Goal: Complete application form: Complete application form

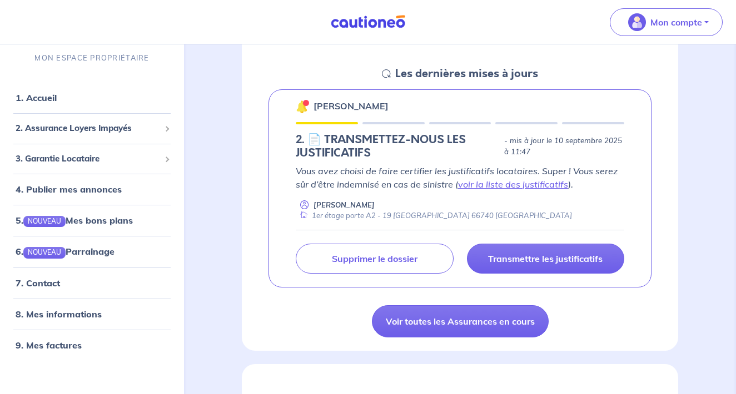
scroll to position [156, 0]
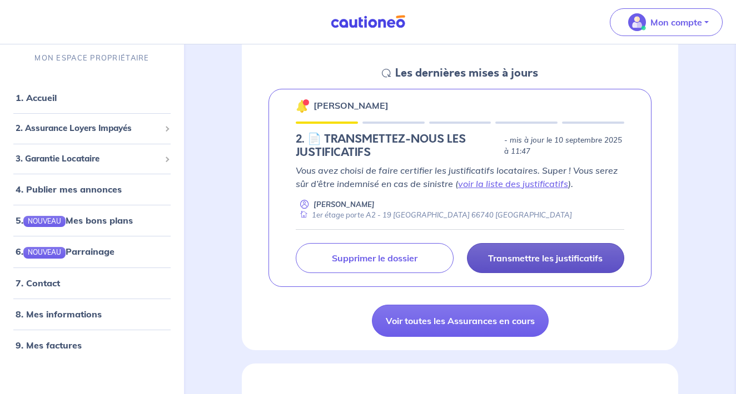
click at [526, 257] on p "Transmettre les justificatifs" at bounding box center [545, 258] width 114 height 11
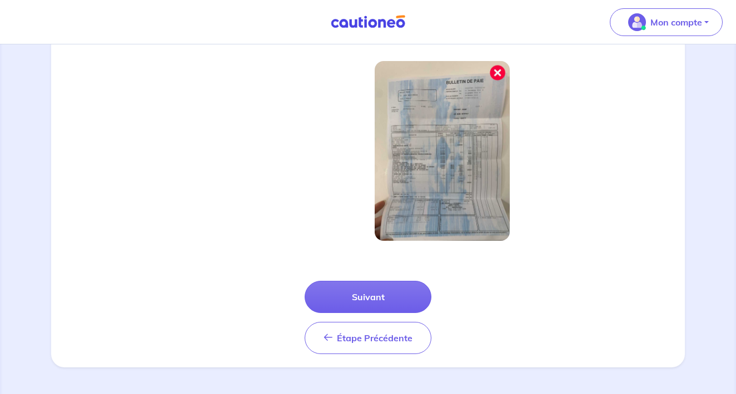
scroll to position [368, 0]
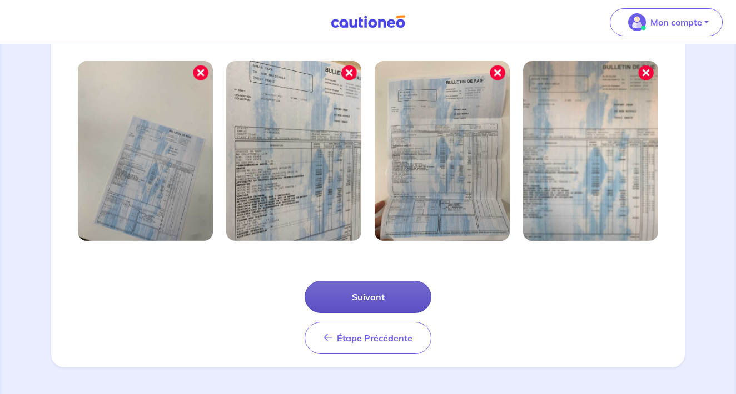
click at [381, 303] on button "Suivant" at bounding box center [367, 297] width 127 height 32
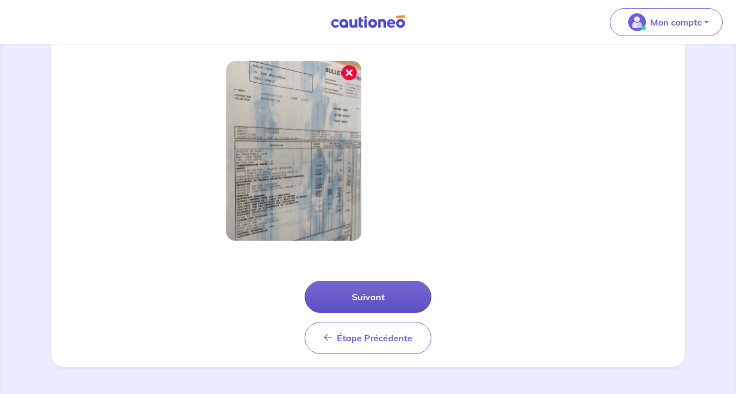
scroll to position [314, 0]
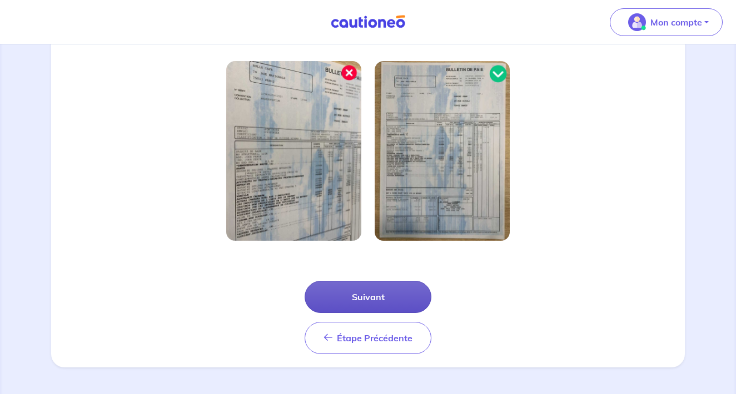
click at [366, 297] on button "Suivant" at bounding box center [367, 297] width 127 height 32
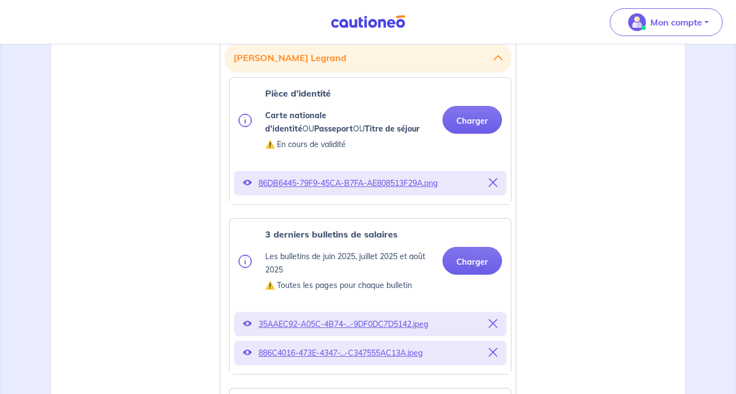
scroll to position [335, 0]
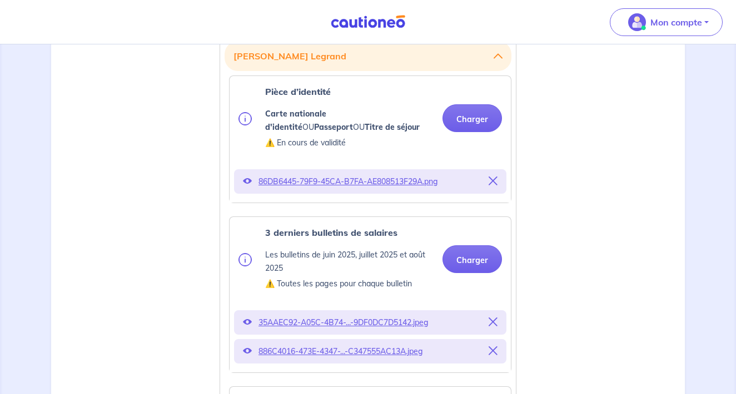
click at [492, 180] on icon at bounding box center [492, 181] width 9 height 9
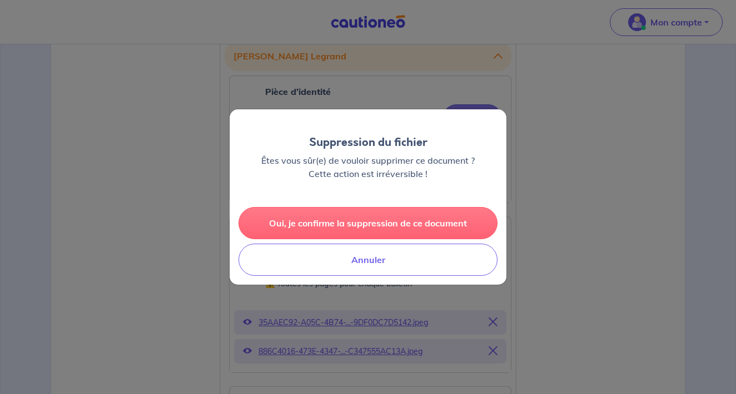
click at [383, 228] on button "Oui, je confirme la suppression de ce document" at bounding box center [367, 223] width 259 height 32
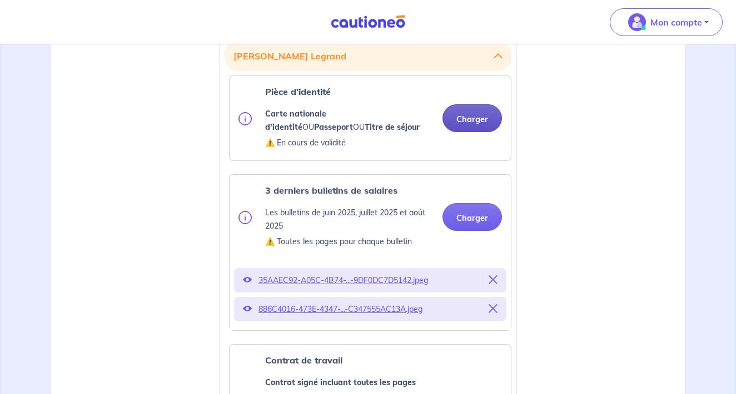
click at [454, 124] on button "Charger" at bounding box center [471, 118] width 59 height 28
click at [456, 122] on button "Charger" at bounding box center [471, 118] width 59 height 28
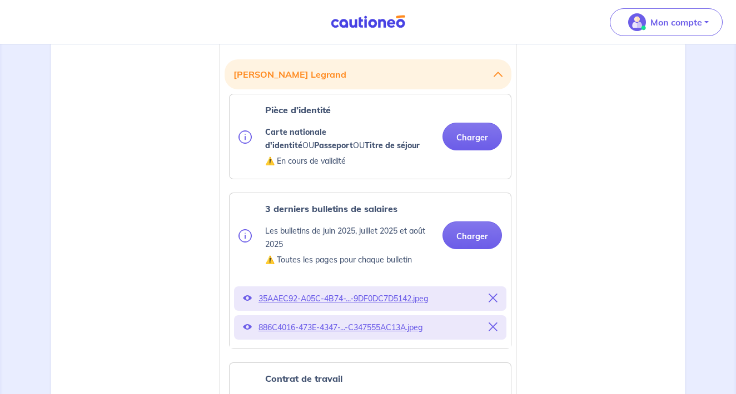
scroll to position [305, 0]
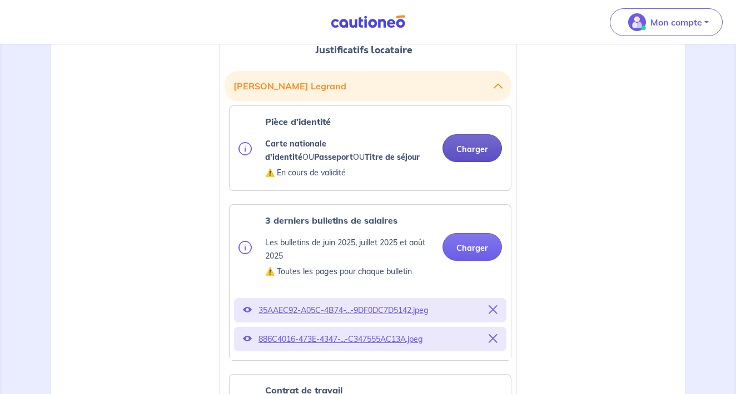
click at [462, 147] on button "Charger" at bounding box center [471, 148] width 59 height 28
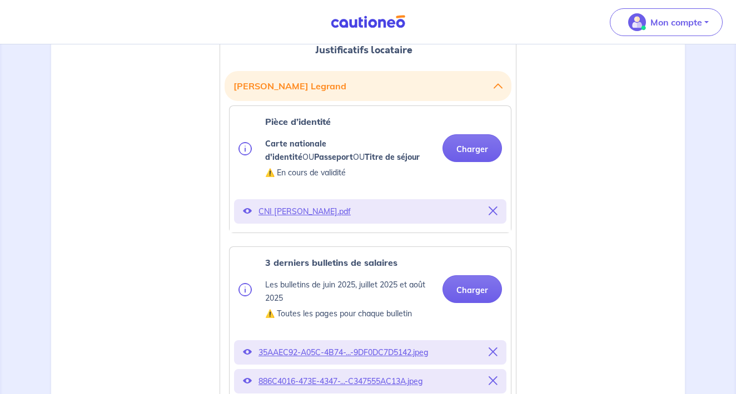
click at [248, 211] on icon at bounding box center [247, 211] width 9 height 9
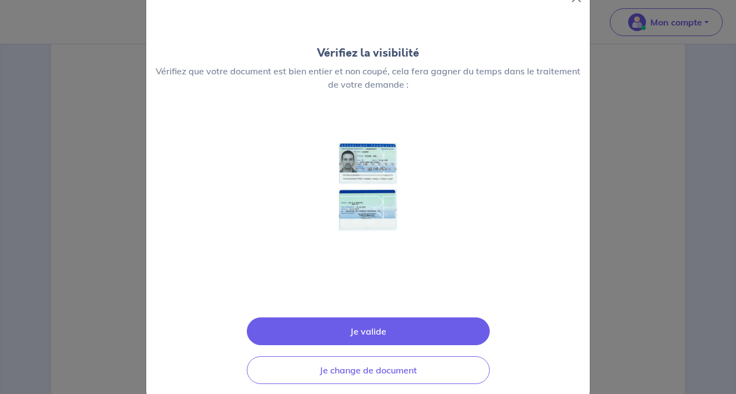
scroll to position [39, 0]
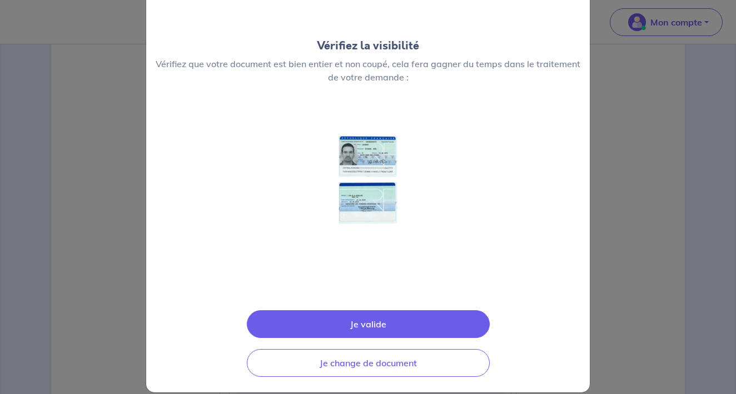
click at [383, 187] on img at bounding box center [368, 202] width 118 height 167
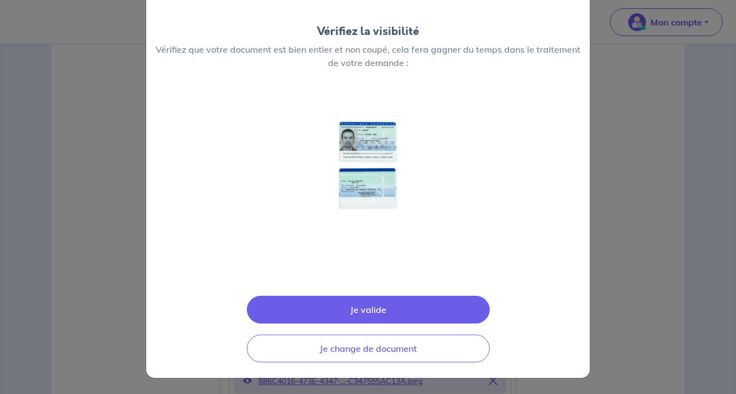
scroll to position [53, 0]
click at [383, 178] on img at bounding box center [368, 188] width 118 height 167
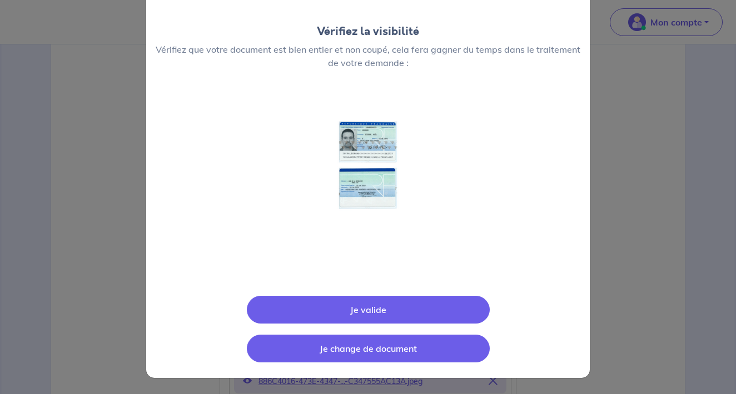
click at [357, 351] on button "Je change de document" at bounding box center [368, 349] width 243 height 28
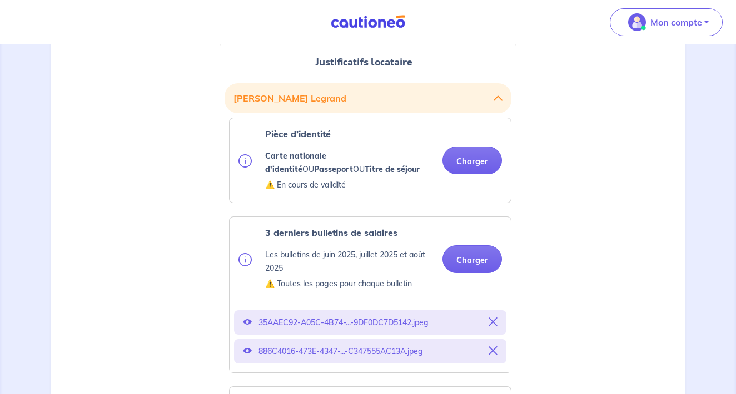
scroll to position [293, 0]
click at [489, 321] on icon at bounding box center [492, 321] width 9 height 9
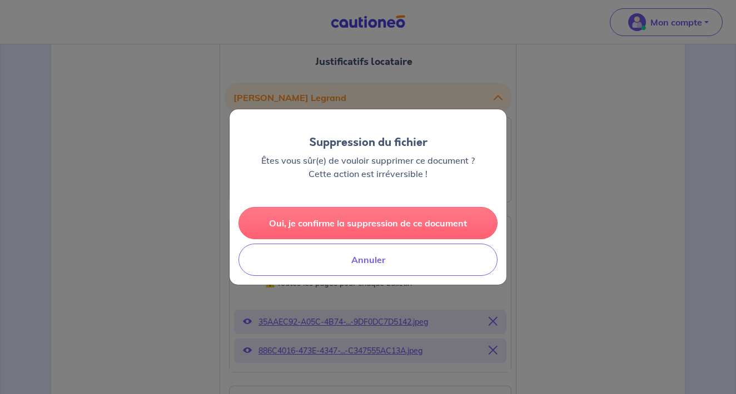
click at [341, 223] on button "Oui, je confirme la suppression de ce document" at bounding box center [367, 223] width 259 height 32
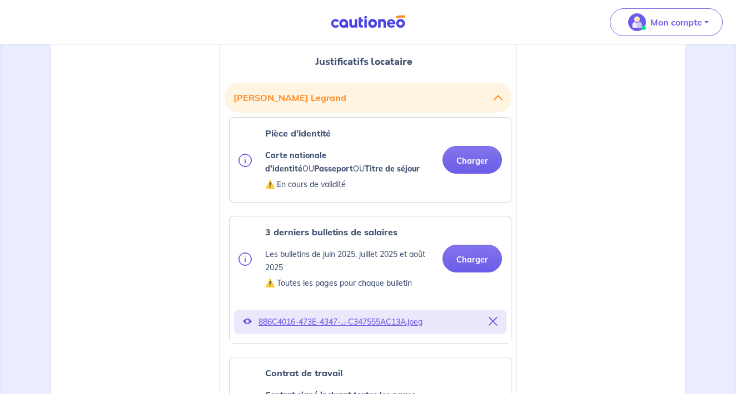
click at [247, 319] on icon at bounding box center [247, 321] width 9 height 9
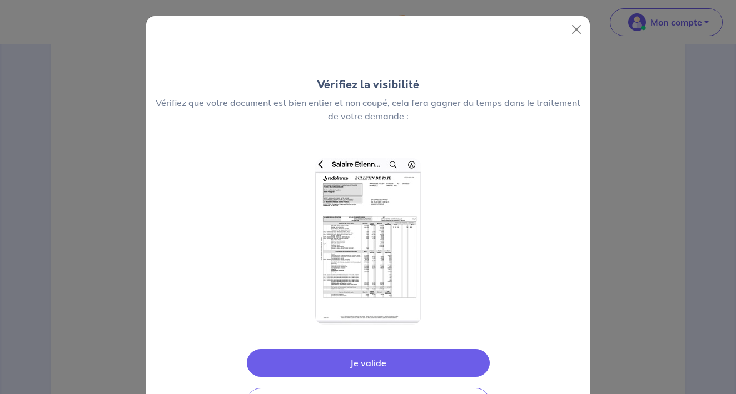
click at [247, 319] on div "Vérifiez la visibilité Vérifiez que votre document est bien entier et non coupé…" at bounding box center [368, 197] width 736 height 394
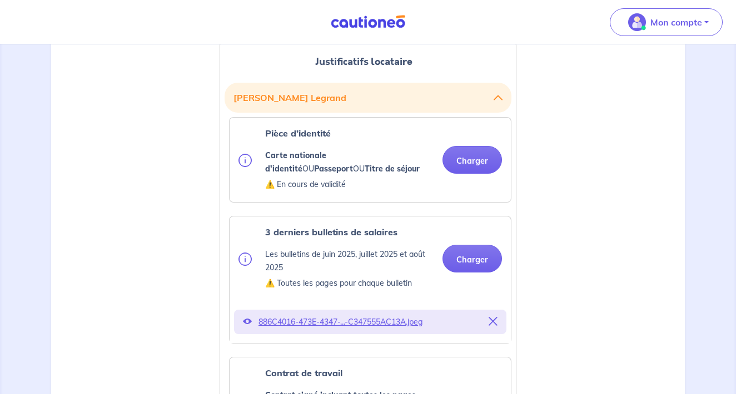
click at [248, 321] on icon at bounding box center [247, 321] width 9 height 9
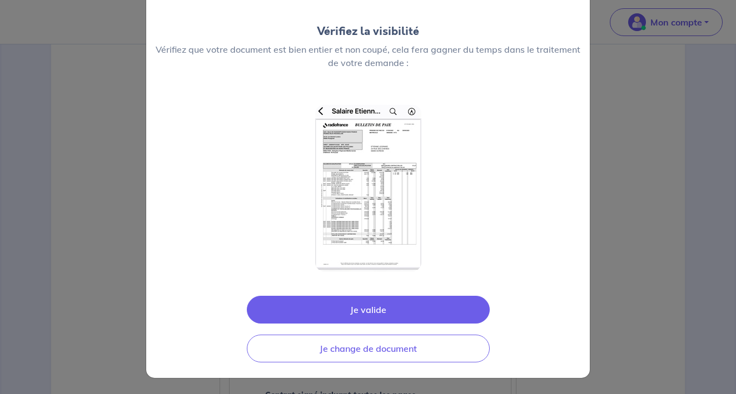
scroll to position [53, 0]
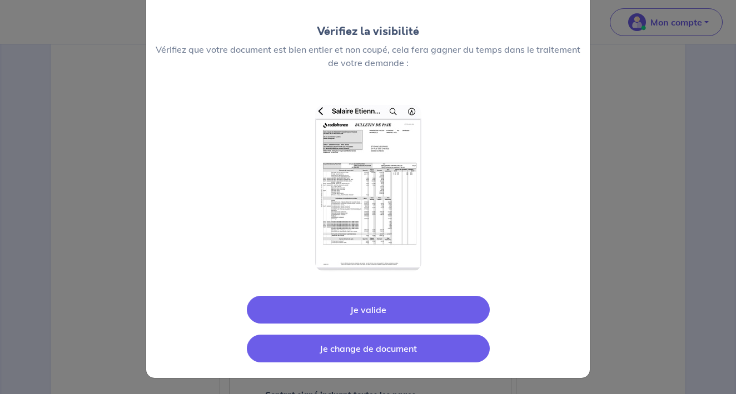
click at [352, 351] on button "Je change de document" at bounding box center [368, 349] width 243 height 28
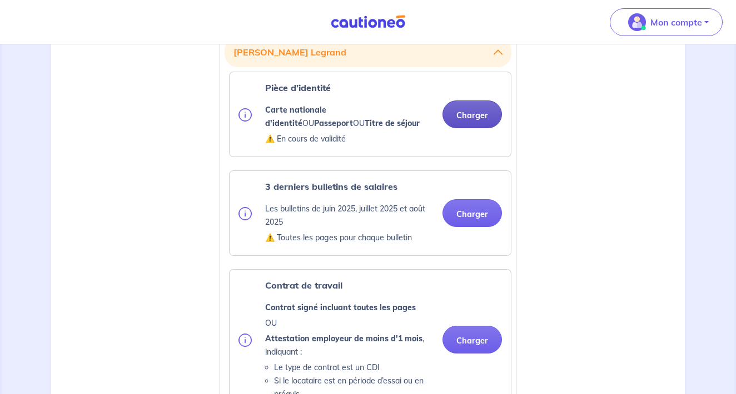
scroll to position [338, 1]
click at [462, 117] on button "Charger" at bounding box center [471, 115] width 59 height 28
click at [478, 116] on button "Charger" at bounding box center [471, 115] width 59 height 28
click at [472, 117] on button "Charger" at bounding box center [471, 115] width 59 height 28
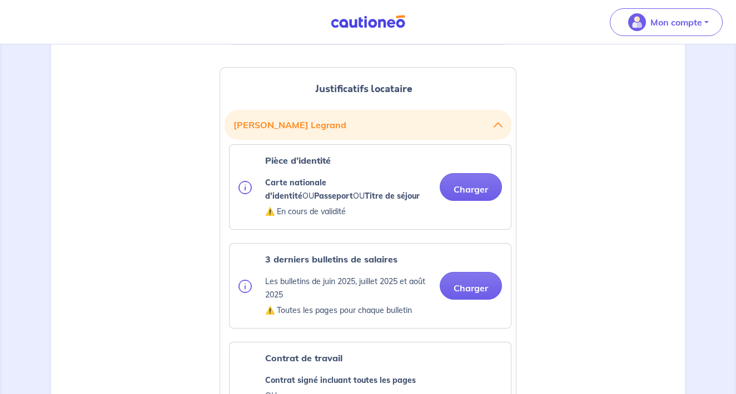
scroll to position [268, 0]
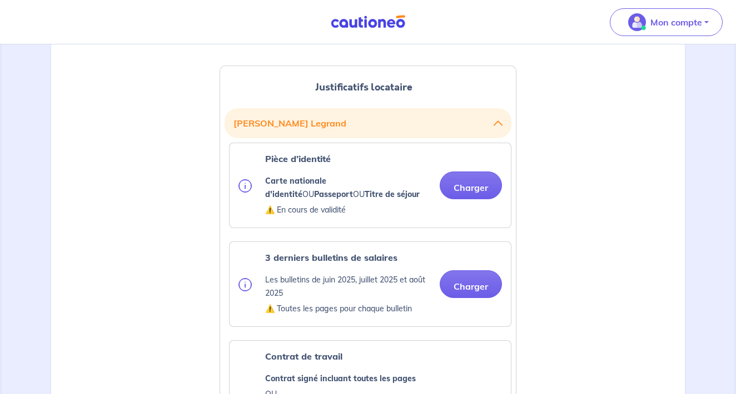
click at [249, 188] on img at bounding box center [244, 185] width 13 height 13
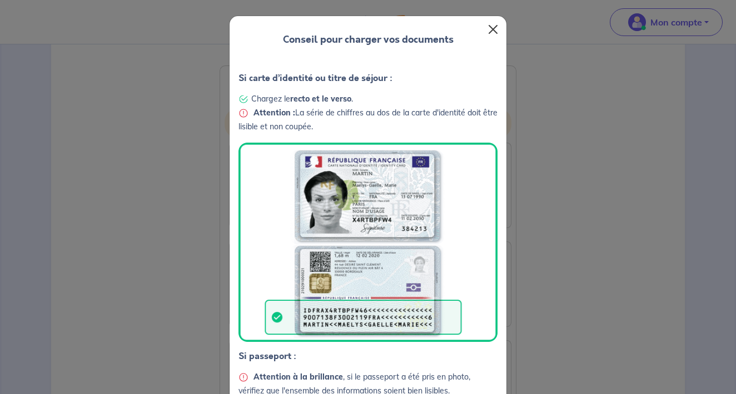
click at [492, 26] on button "Close" at bounding box center [493, 30] width 18 height 18
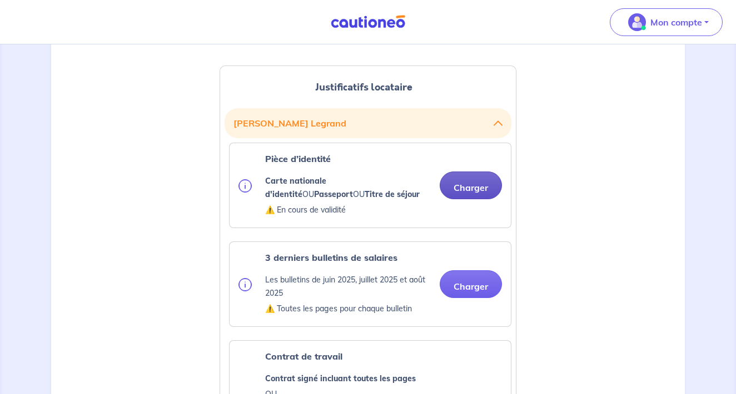
click at [462, 184] on button "Charger" at bounding box center [470, 186] width 62 height 28
click at [475, 187] on button "Charger" at bounding box center [470, 186] width 62 height 28
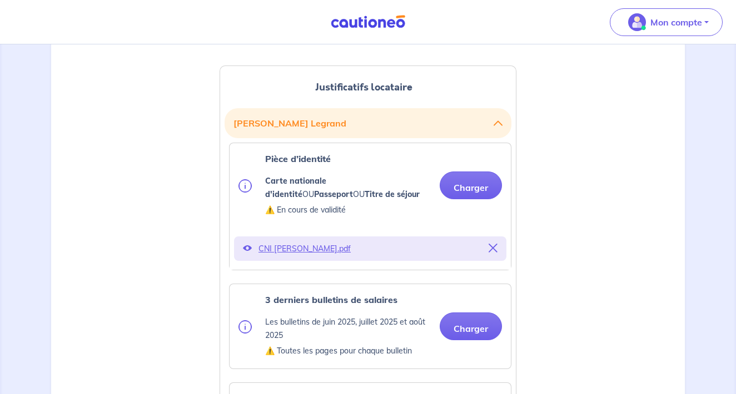
click at [248, 249] on icon at bounding box center [247, 248] width 9 height 9
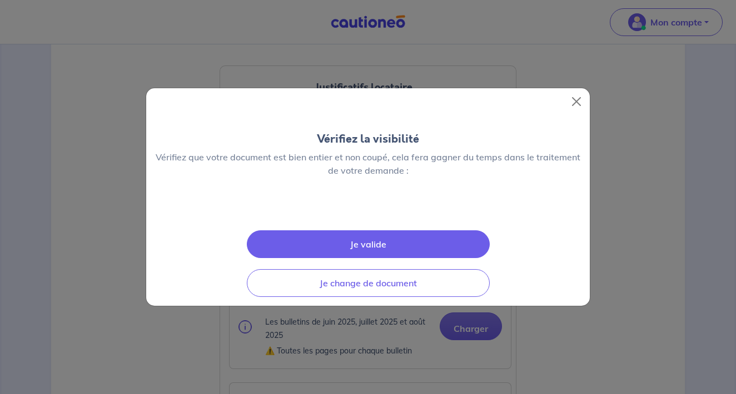
scroll to position [22, 0]
click at [376, 258] on button "Je valide" at bounding box center [368, 245] width 243 height 28
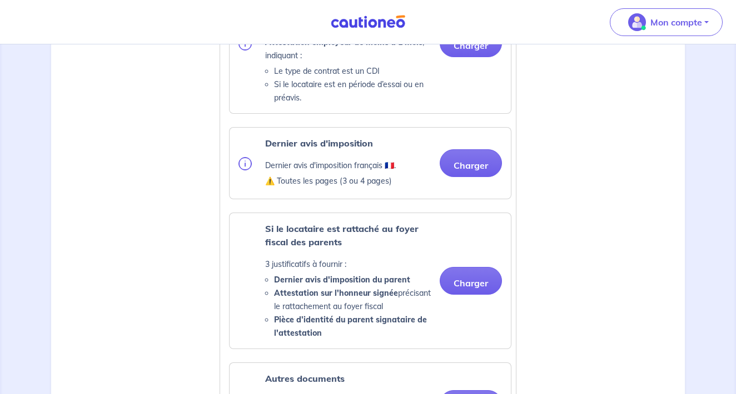
scroll to position [680, 0]
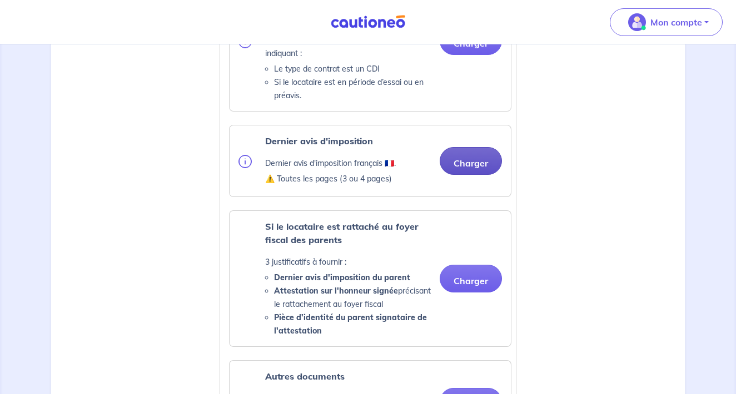
click at [470, 162] on button "Charger" at bounding box center [470, 161] width 62 height 28
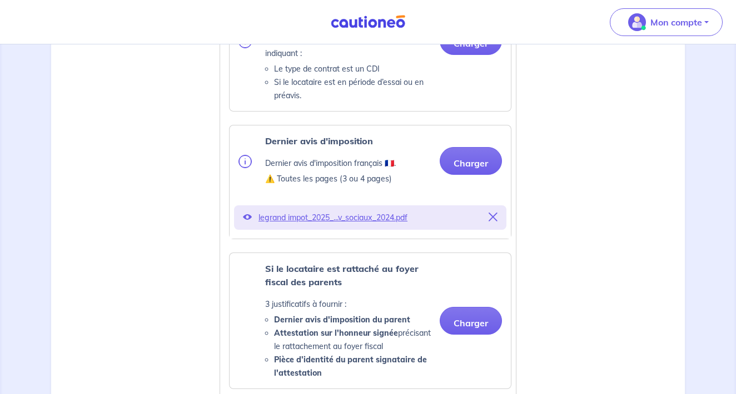
click at [247, 217] on icon at bounding box center [247, 217] width 9 height 9
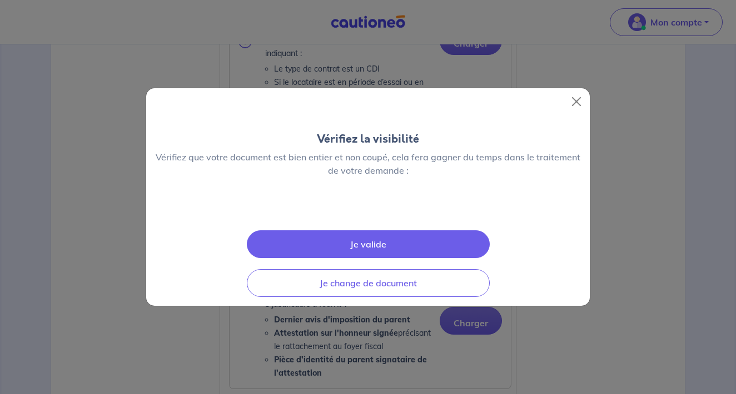
scroll to position [22, 0]
click at [366, 258] on button "Je valide" at bounding box center [368, 245] width 243 height 28
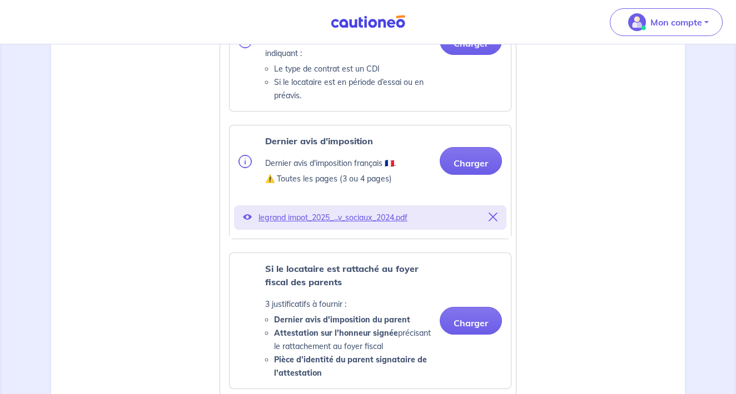
click at [247, 219] on icon at bounding box center [247, 217] width 9 height 9
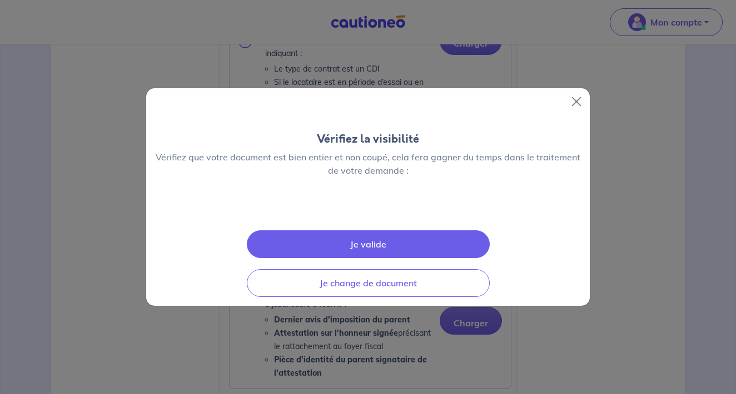
click at [368, 213] on img at bounding box center [368, 213] width 0 height 0
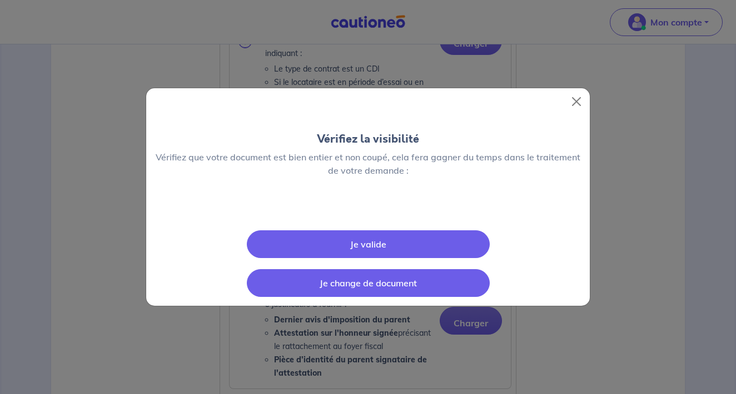
click at [366, 297] on button "Je change de document" at bounding box center [368, 283] width 243 height 28
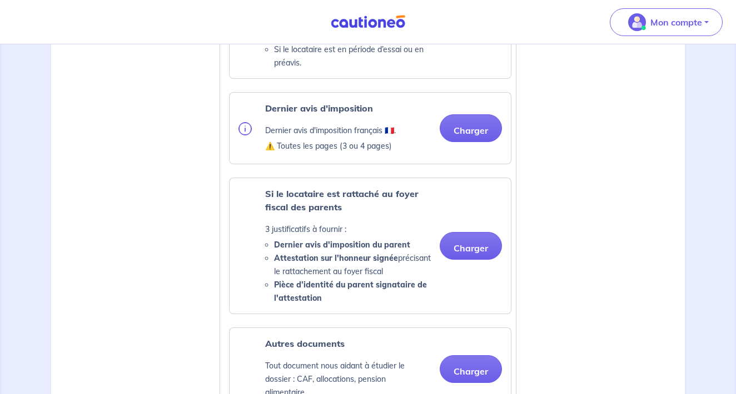
scroll to position [713, 0]
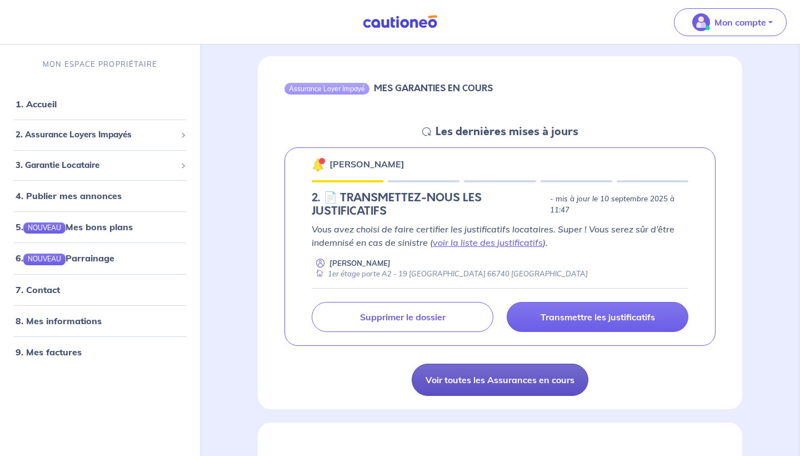
scroll to position [98, 0]
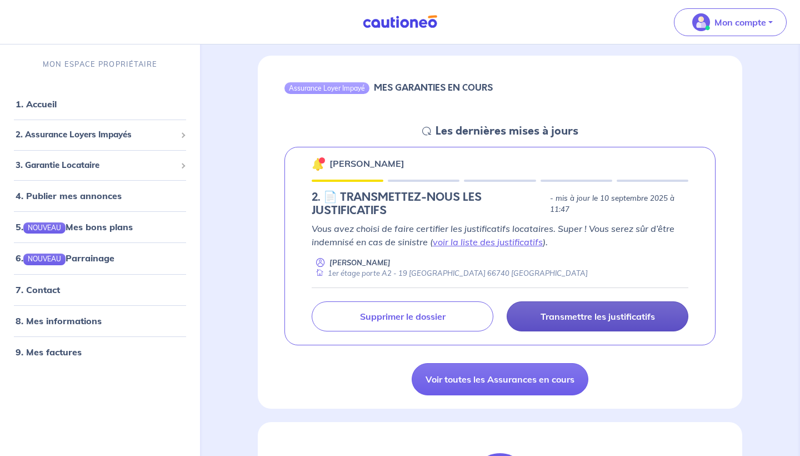
click at [563, 317] on p "Transmettre les justificatifs" at bounding box center [598, 316] width 114 height 11
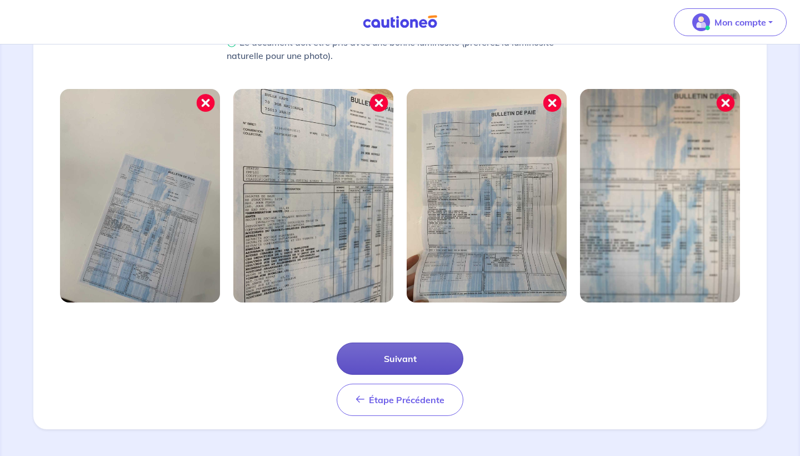
click at [396, 362] on button "Suivant" at bounding box center [400, 358] width 127 height 32
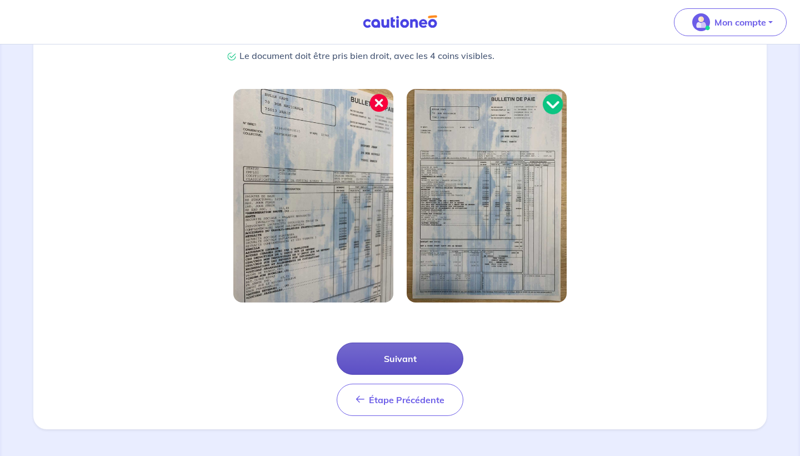
scroll to position [287, 0]
click at [400, 362] on button "Suivant" at bounding box center [400, 358] width 127 height 32
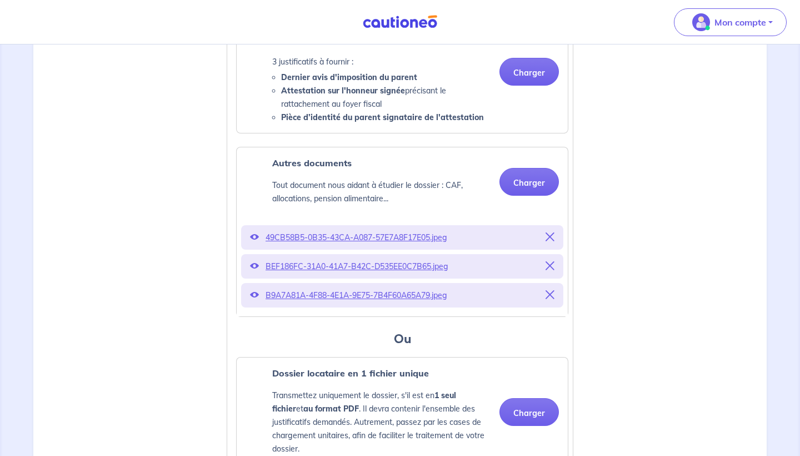
scroll to position [828, 0]
click at [547, 240] on icon at bounding box center [550, 235] width 9 height 9
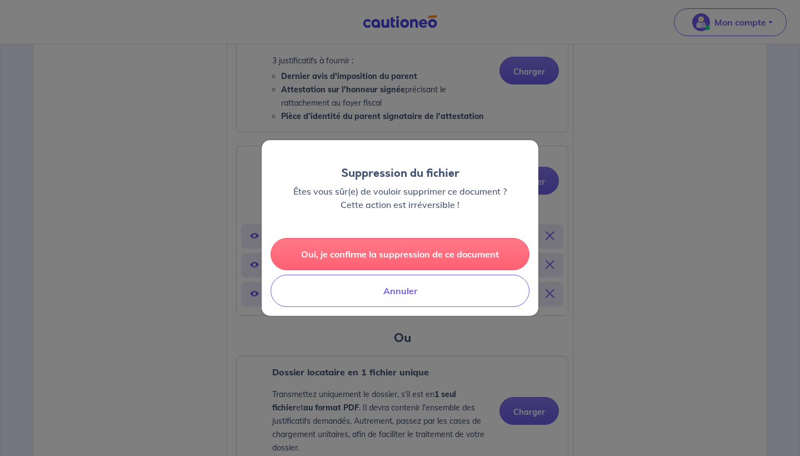
click at [358, 257] on button "Oui, je confirme la suppression de ce document" at bounding box center [400, 254] width 259 height 32
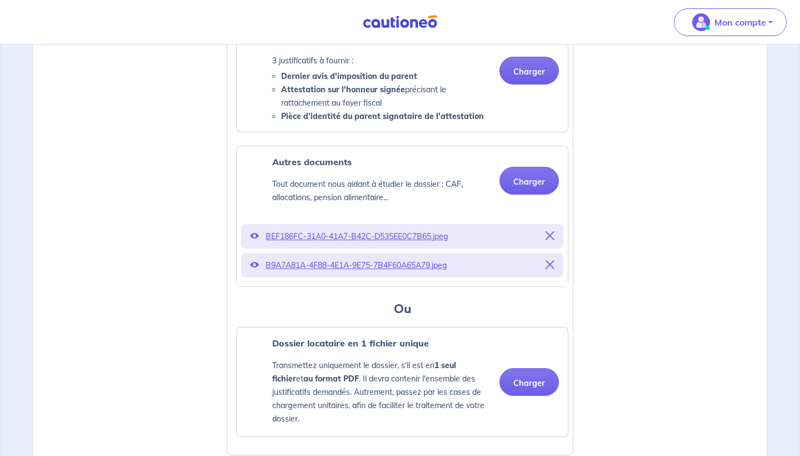
click at [553, 240] on icon at bounding box center [550, 235] width 9 height 9
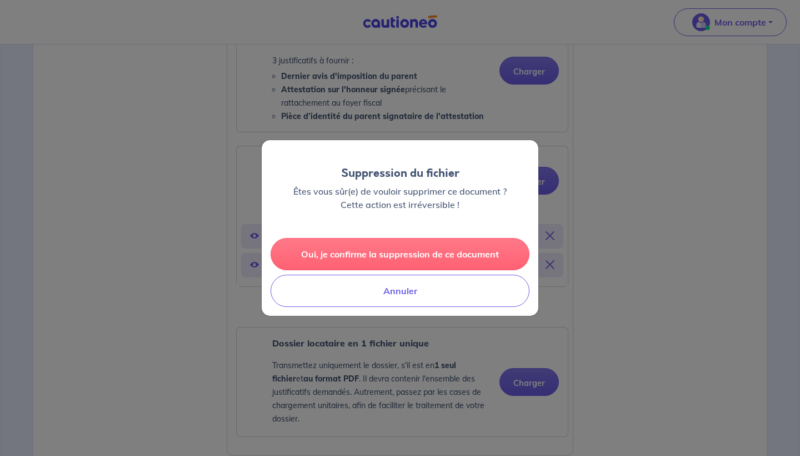
click at [433, 254] on button "Oui, je confirme la suppression de ce document" at bounding box center [400, 254] width 259 height 32
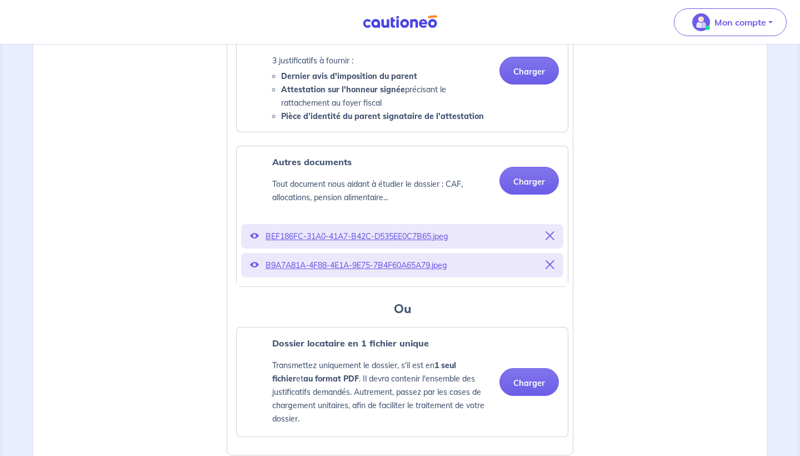
click at [549, 240] on icon at bounding box center [550, 235] width 9 height 9
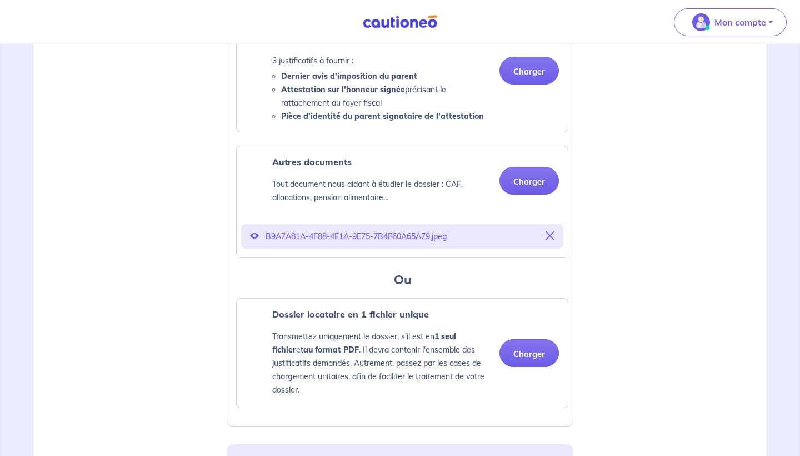
click at [552, 240] on icon at bounding box center [550, 235] width 9 height 9
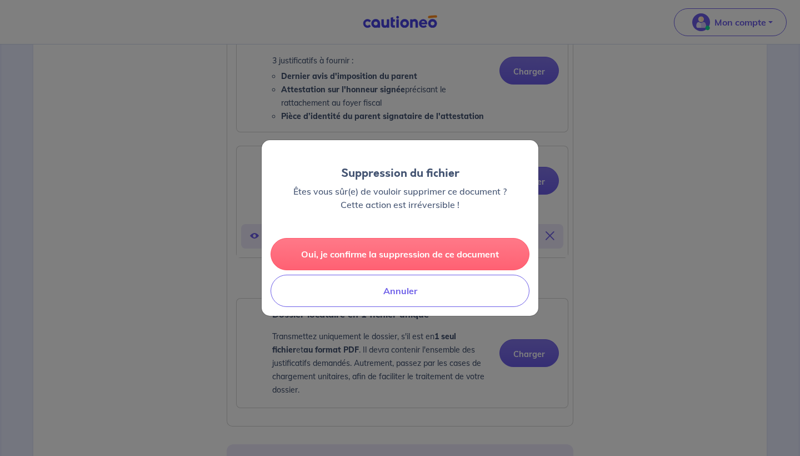
click at [388, 250] on button "Oui, je confirme la suppression de ce document" at bounding box center [400, 254] width 259 height 32
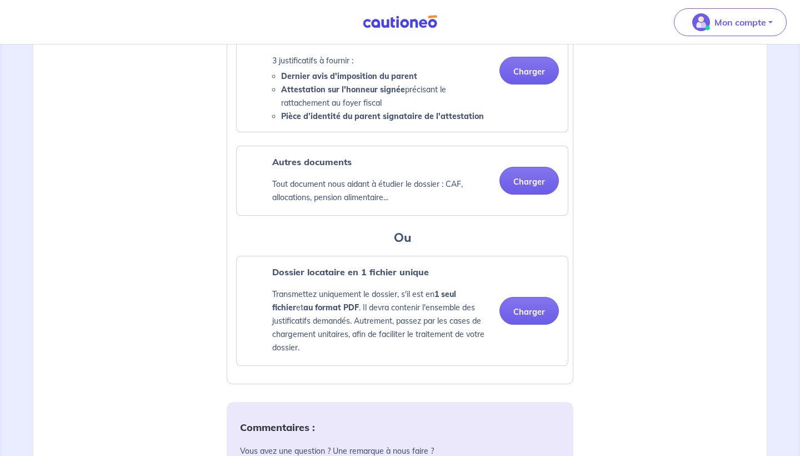
click at [554, 247] on h3 "Ou" at bounding box center [402, 238] width 332 height 18
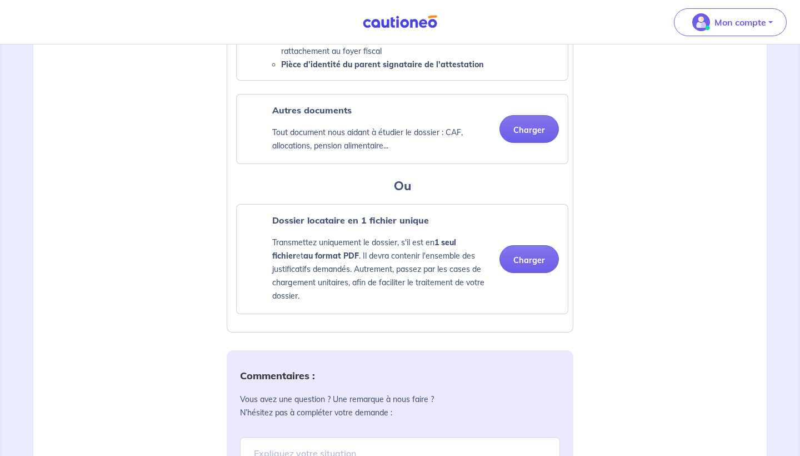
scroll to position [877, 0]
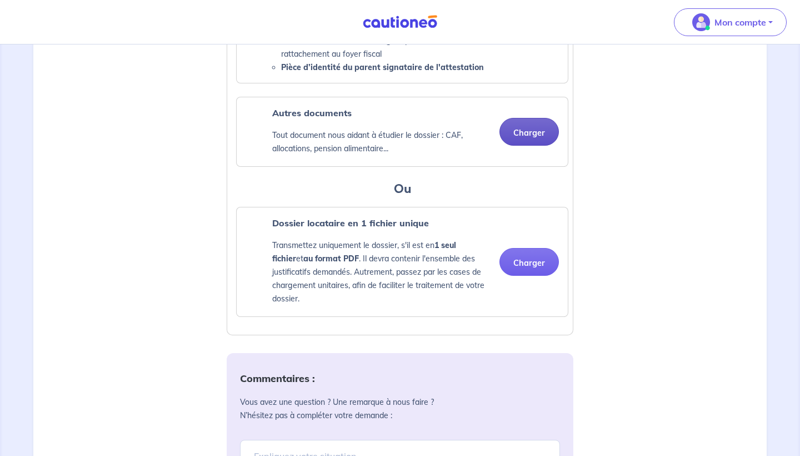
click at [521, 146] on button "Charger" at bounding box center [528, 132] width 59 height 28
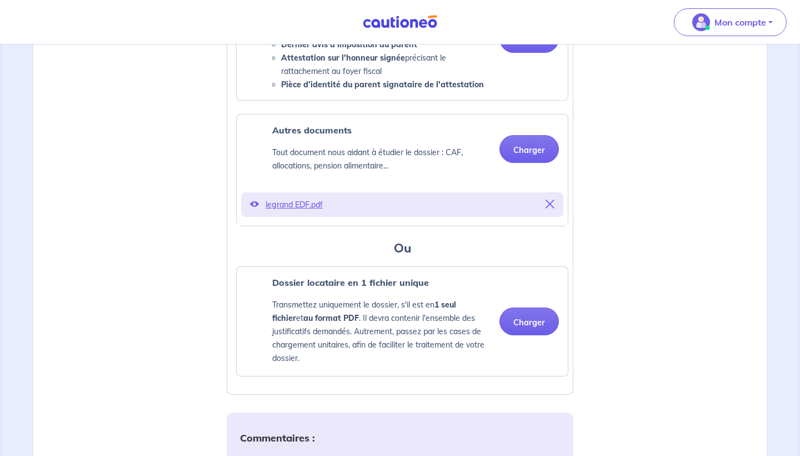
scroll to position [858, 0]
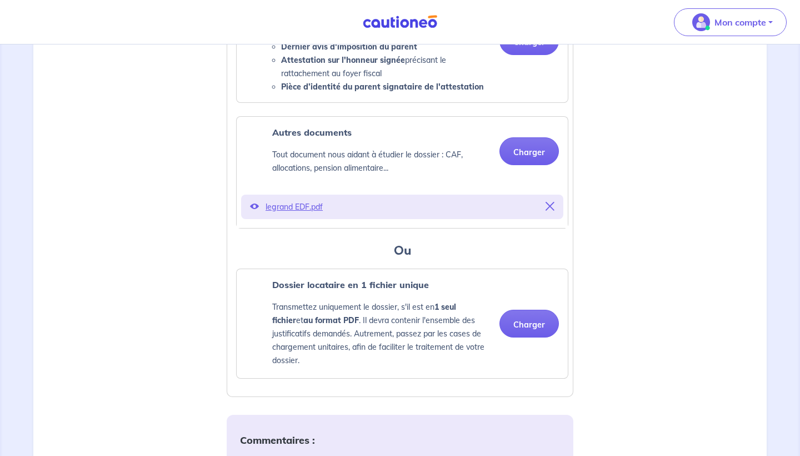
click at [255, 211] on icon at bounding box center [254, 206] width 9 height 9
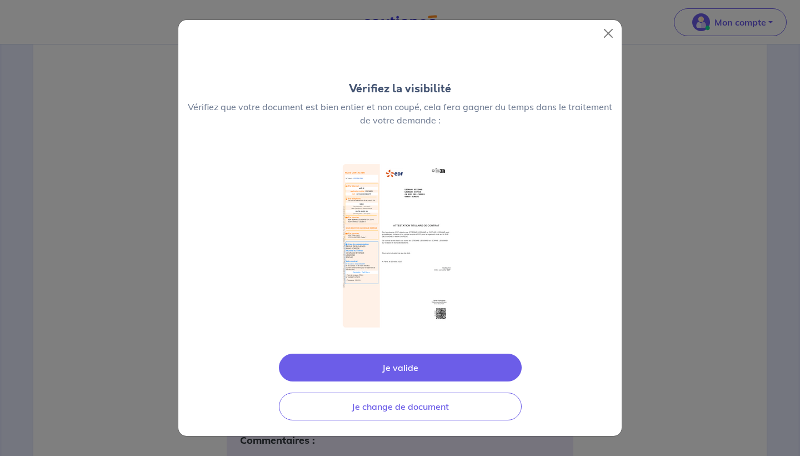
scroll to position [858, 1]
click at [613, 36] on button "Close" at bounding box center [609, 33] width 18 height 18
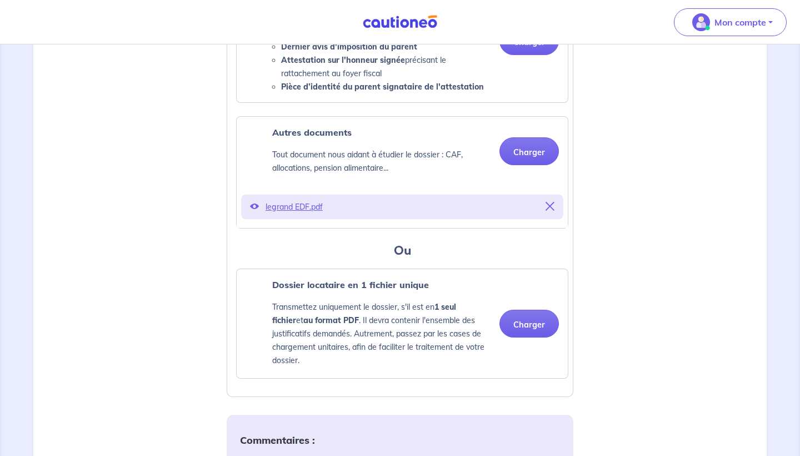
click at [546, 211] on icon at bounding box center [550, 206] width 9 height 9
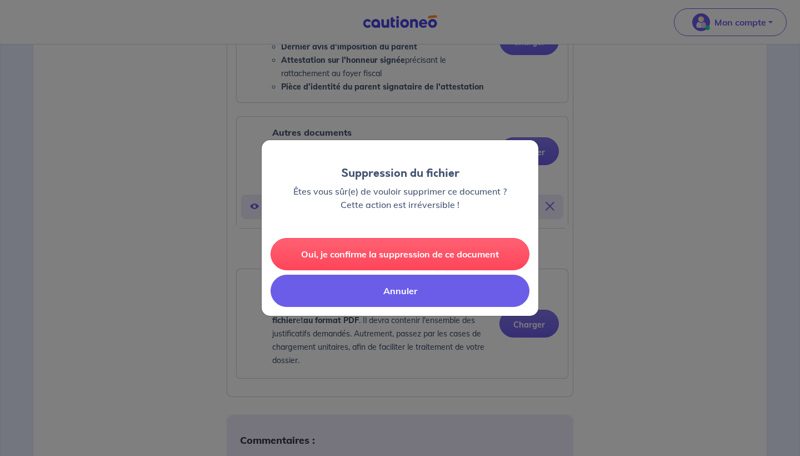
click at [408, 291] on button "Annuler" at bounding box center [400, 290] width 259 height 32
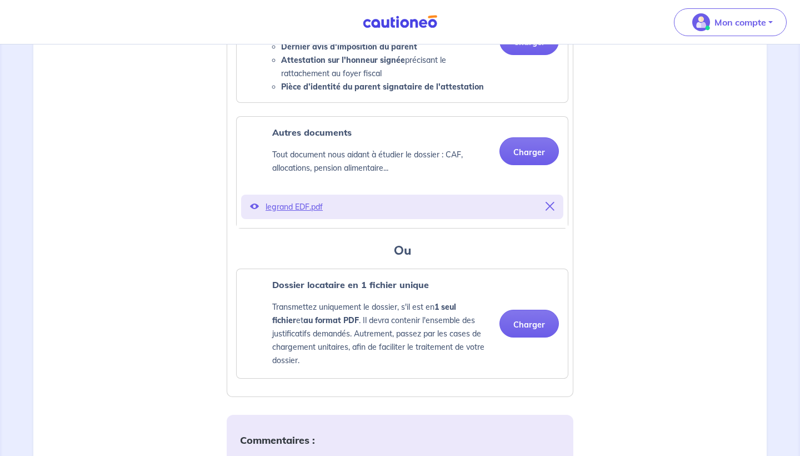
click at [550, 211] on icon at bounding box center [550, 206] width 9 height 9
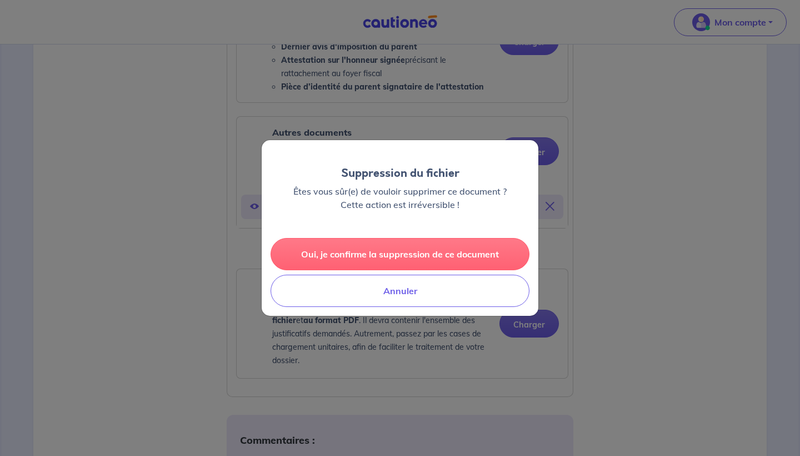
click at [405, 252] on button "Oui, je confirme la suppression de ce document" at bounding box center [400, 254] width 259 height 32
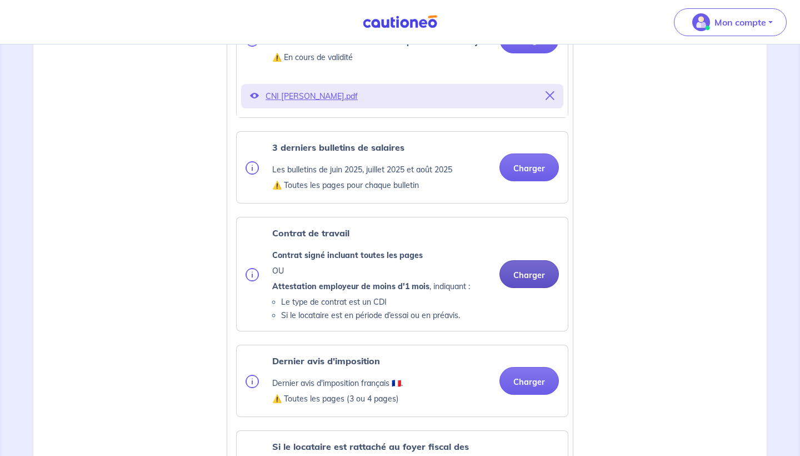
scroll to position [408, 0]
click at [531, 287] on button "Charger" at bounding box center [528, 273] width 59 height 28
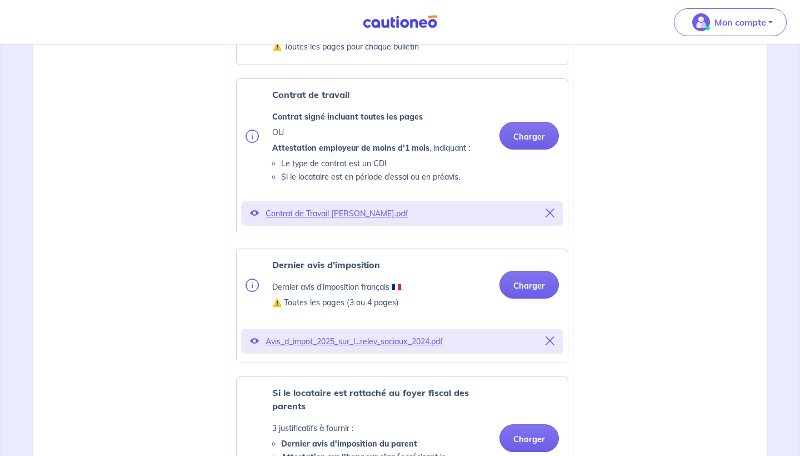
scroll to position [547, 0]
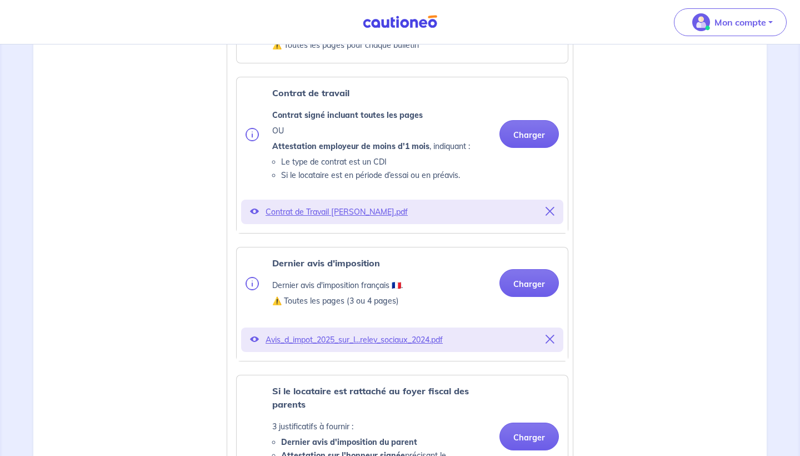
click at [257, 216] on icon at bounding box center [254, 211] width 9 height 9
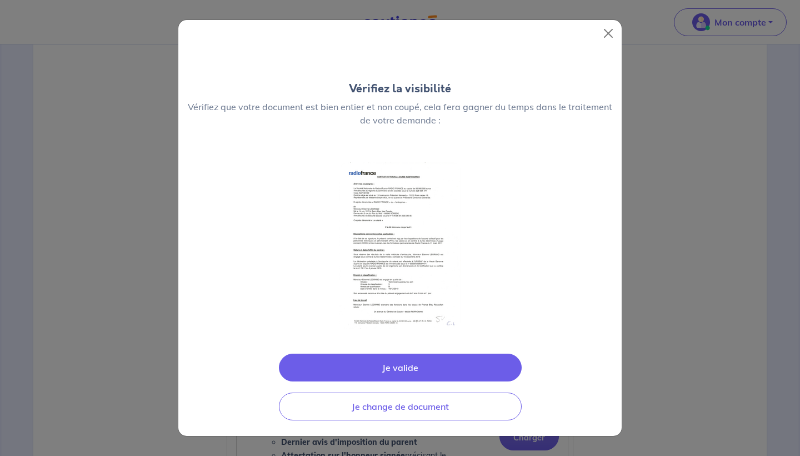
click at [420, 364] on button "Je valide" at bounding box center [400, 367] width 243 height 28
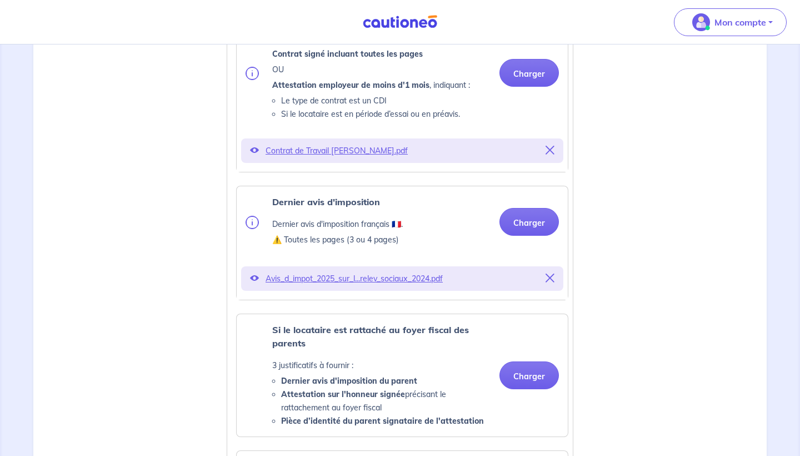
scroll to position [613, 0]
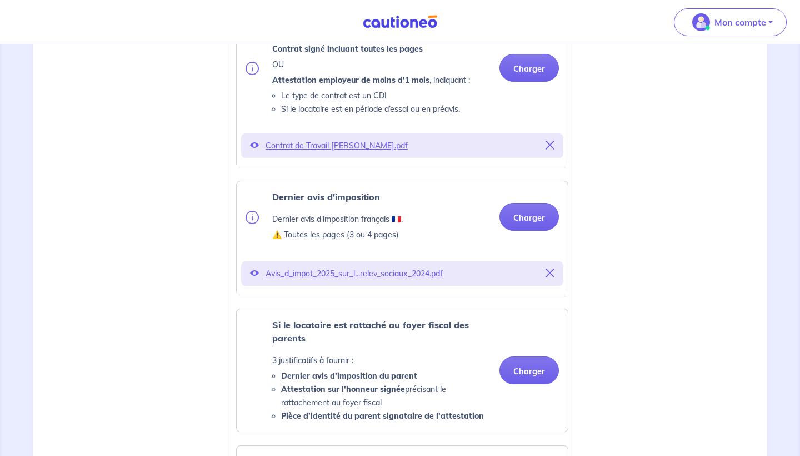
click at [355, 281] on p "Avis_d_impot_2025_sur_l...relev_sociaux_2024.pdf" at bounding box center [402, 274] width 273 height 16
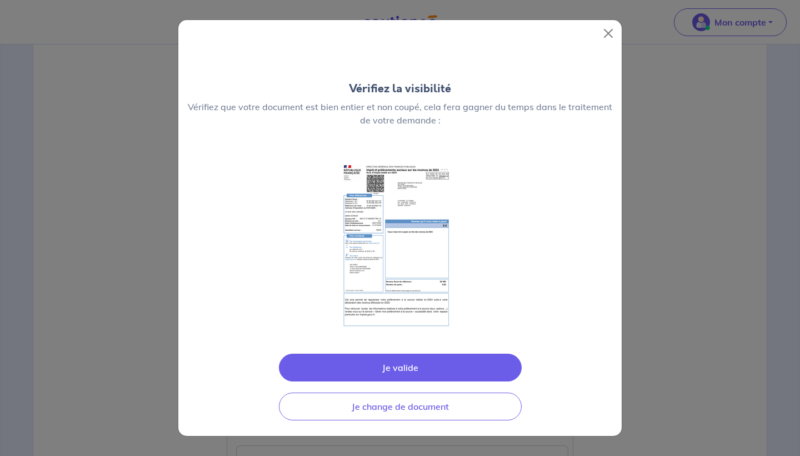
click at [411, 369] on button "Je valide" at bounding box center [400, 367] width 243 height 28
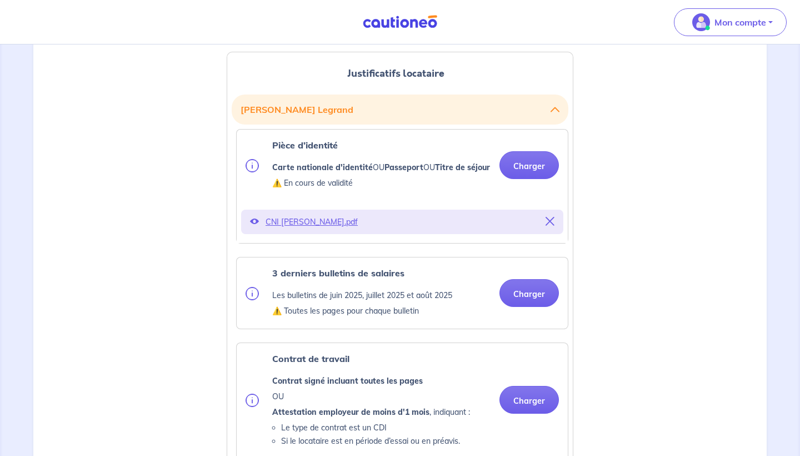
scroll to position [280, 0]
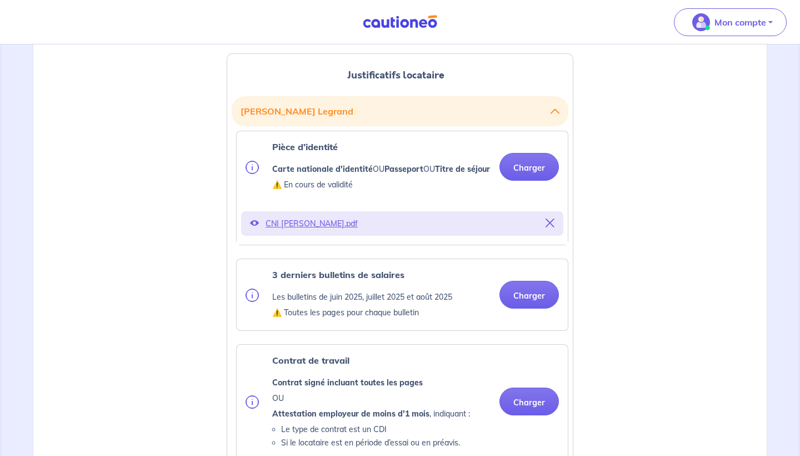
click at [326, 231] on p "CNI [PERSON_NAME].pdf" at bounding box center [402, 224] width 273 height 16
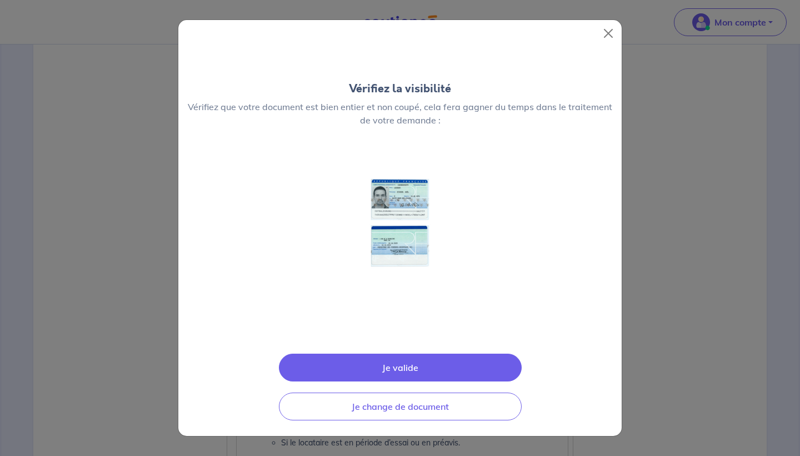
click at [399, 367] on button "Je valide" at bounding box center [400, 367] width 243 height 28
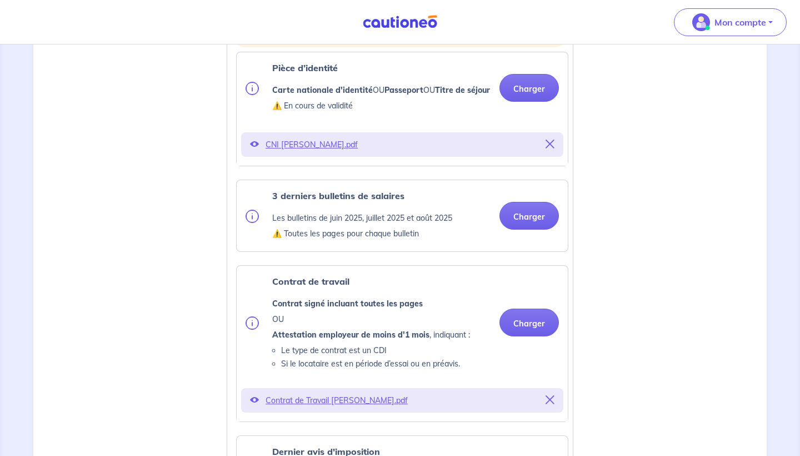
scroll to position [361, 0]
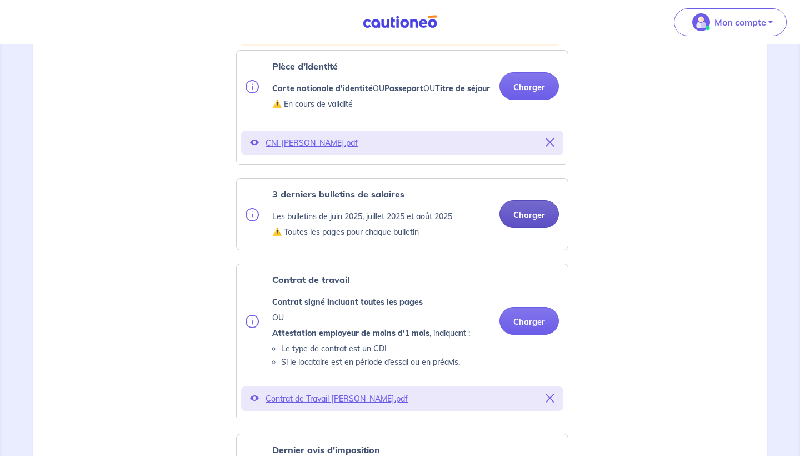
click at [539, 228] on button "Charger" at bounding box center [528, 214] width 59 height 28
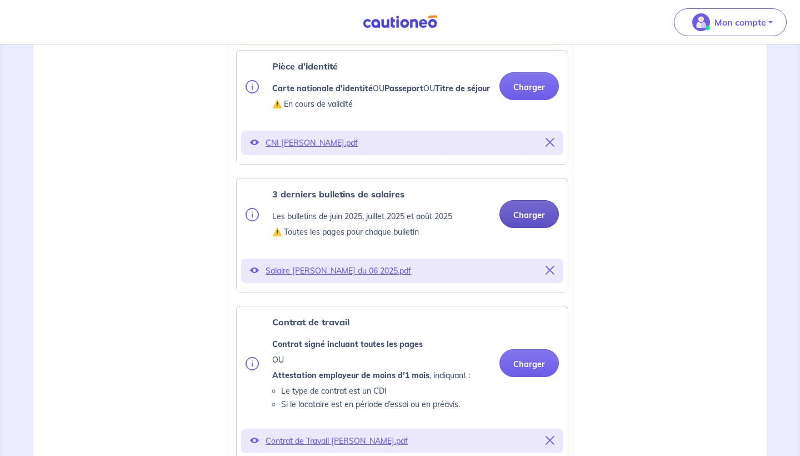
click at [540, 226] on button "Charger" at bounding box center [528, 214] width 59 height 28
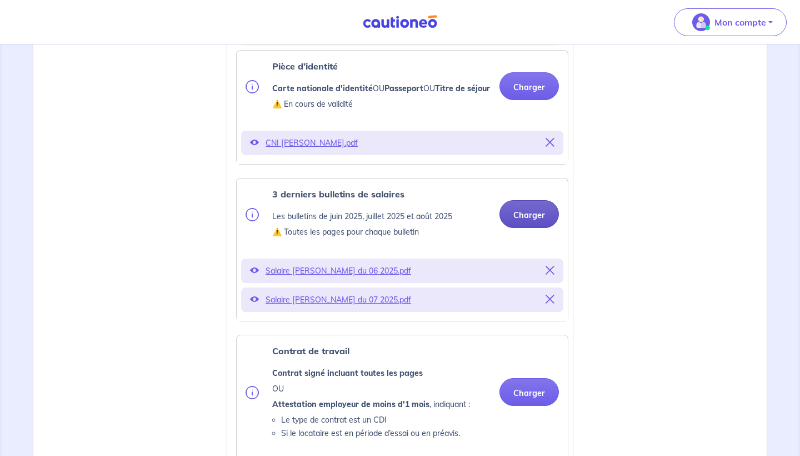
click at [528, 228] on button "Charger" at bounding box center [528, 214] width 59 height 28
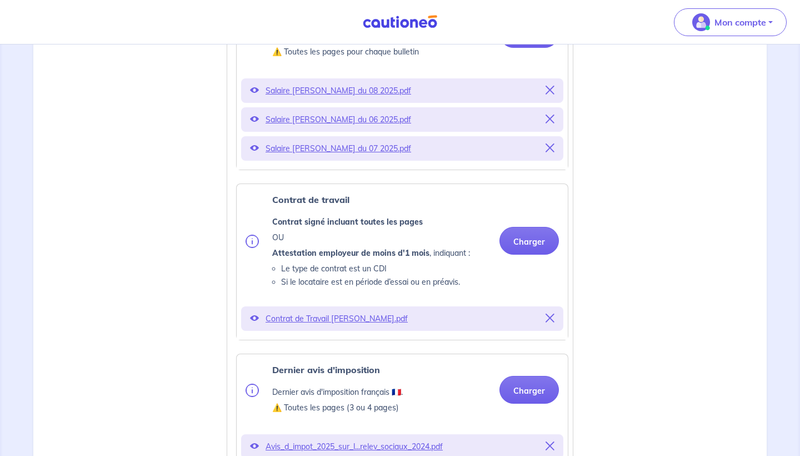
scroll to position [542, 0]
click at [339, 97] on p "Salaire [PERSON_NAME] du 08 2025.pdf" at bounding box center [402, 90] width 273 height 16
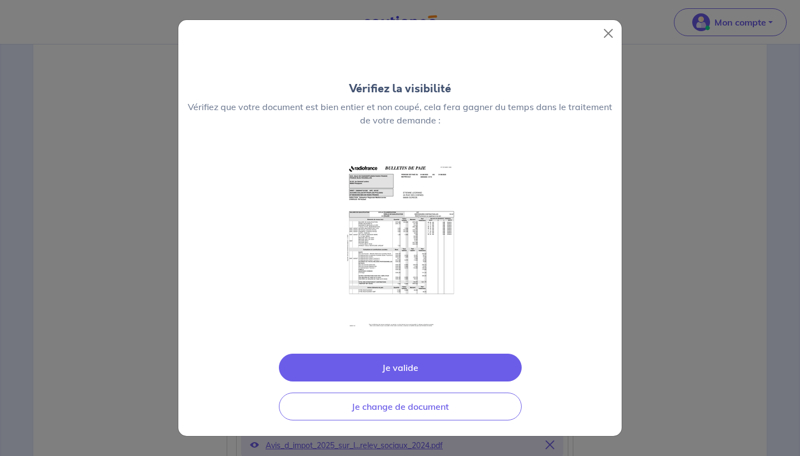
click at [410, 367] on button "Je valide" at bounding box center [400, 367] width 243 height 28
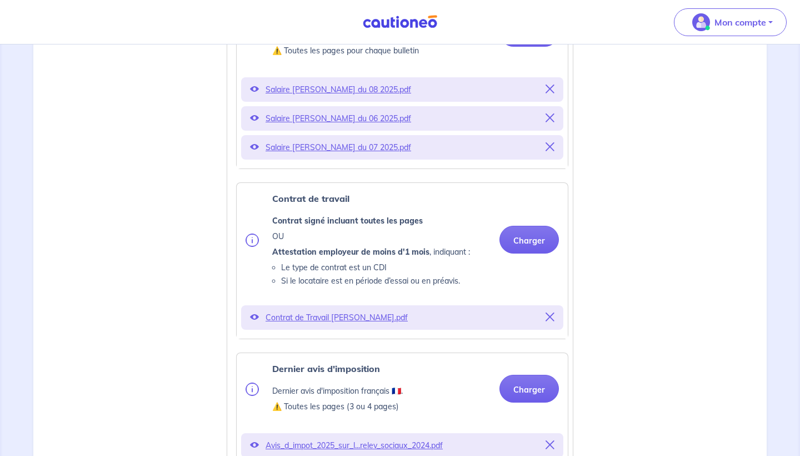
click at [281, 126] on p "Salaire [PERSON_NAME] du 06 2025.pdf" at bounding box center [402, 119] width 273 height 16
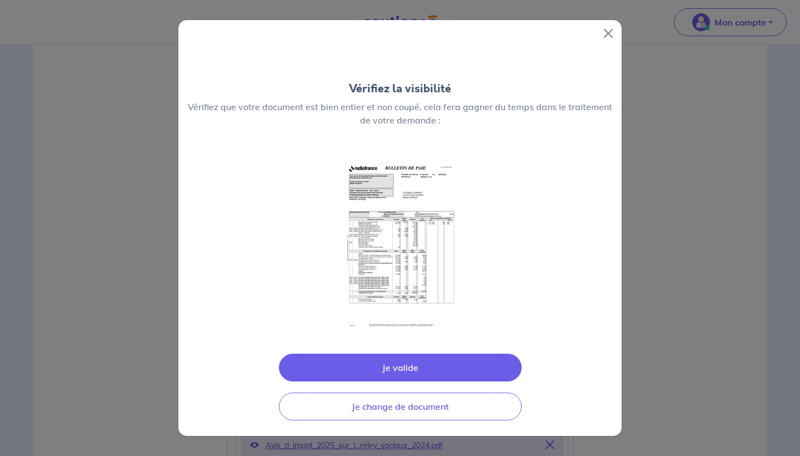
click at [396, 367] on button "Je valide" at bounding box center [400, 367] width 243 height 28
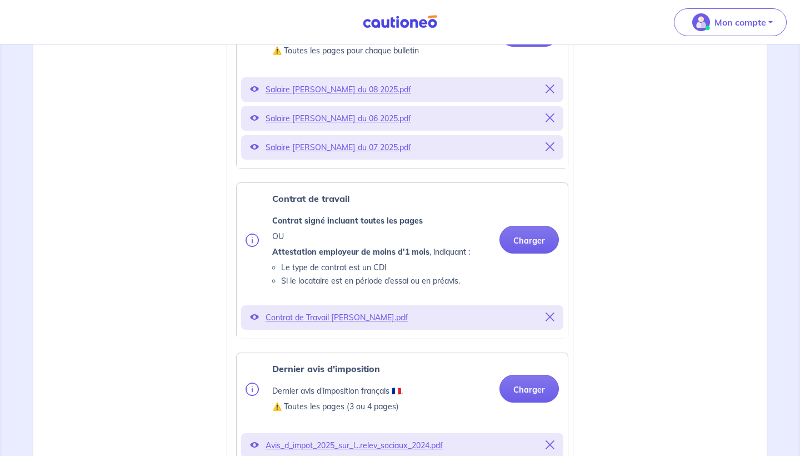
click at [389, 155] on p "Salaire [PERSON_NAME] du 07 2025.pdf" at bounding box center [402, 147] width 273 height 16
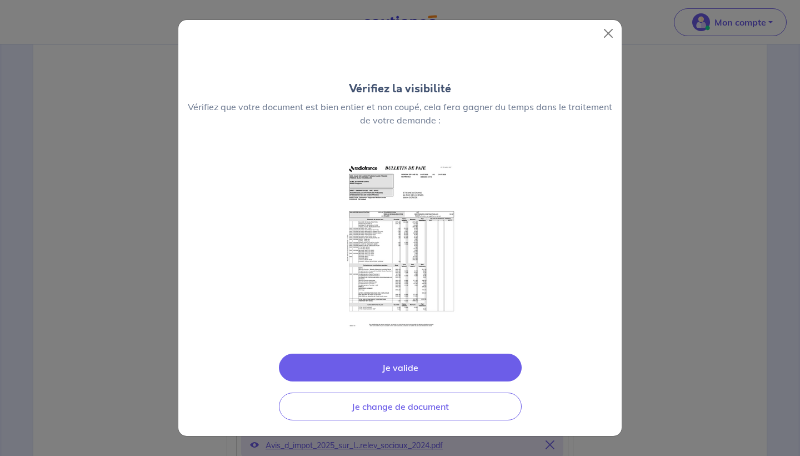
click at [399, 365] on button "Je valide" at bounding box center [400, 367] width 243 height 28
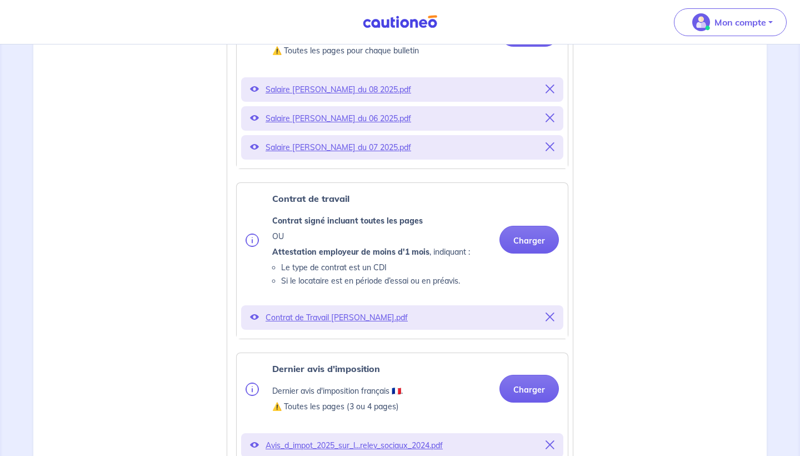
click at [325, 325] on p "Contrat de Travail [PERSON_NAME].pdf" at bounding box center [402, 317] width 273 height 16
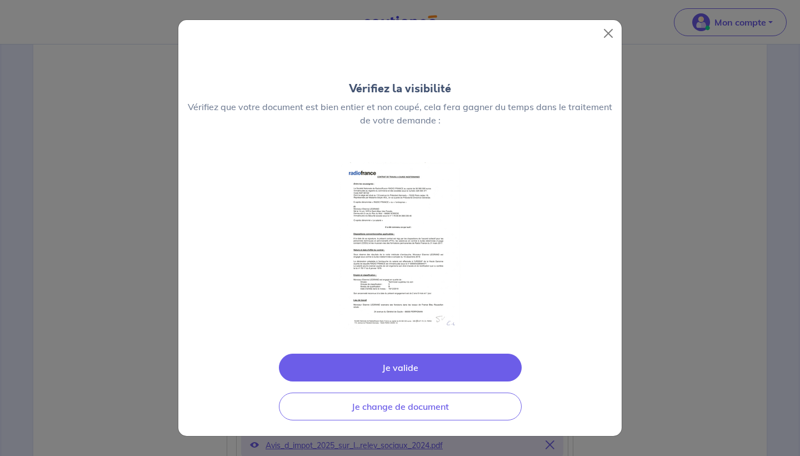
click at [410, 367] on button "Je valide" at bounding box center [400, 367] width 243 height 28
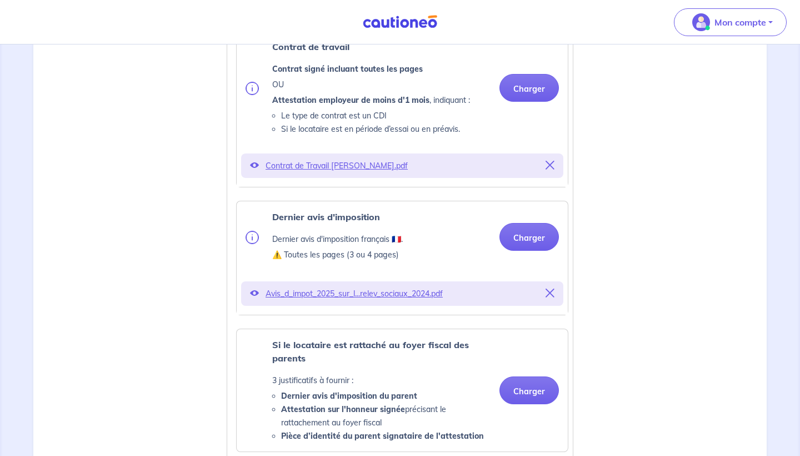
scroll to position [694, 0]
click at [383, 301] on p "Avis_d_impot_2025_sur_l...relev_sociaux_2024.pdf" at bounding box center [402, 293] width 273 height 16
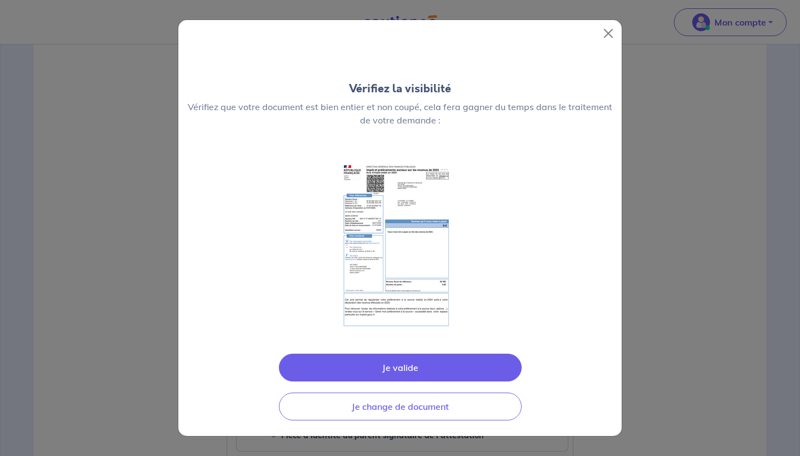
click at [401, 366] on button "Je valide" at bounding box center [400, 367] width 243 height 28
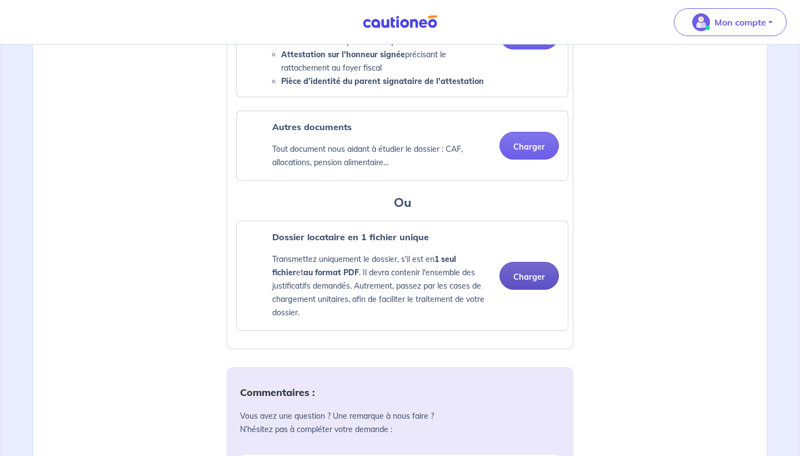
scroll to position [1051, 0]
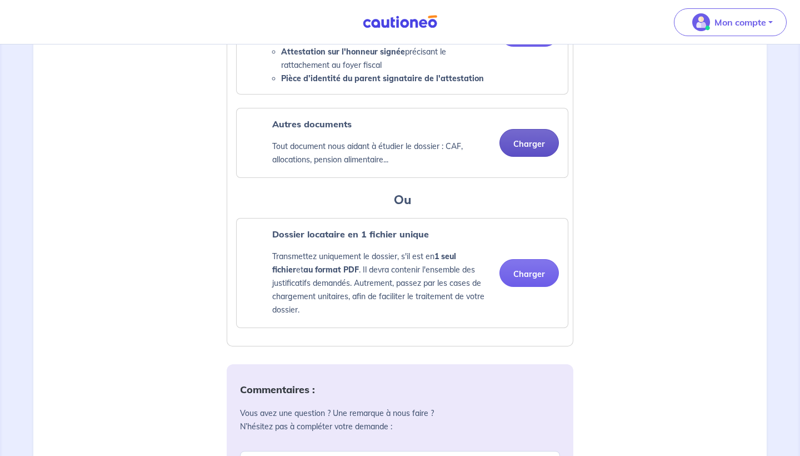
click at [529, 151] on button "Charger" at bounding box center [528, 143] width 59 height 28
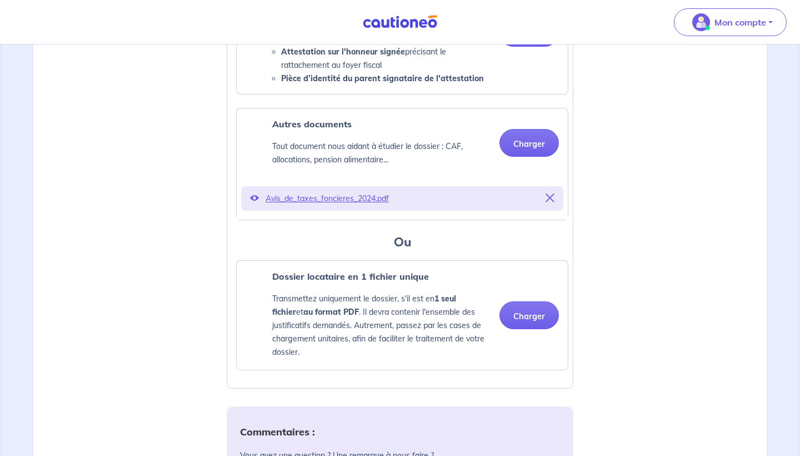
click at [346, 206] on p "Avis_de_taxes_foncieres_2024.pdf" at bounding box center [402, 199] width 273 height 16
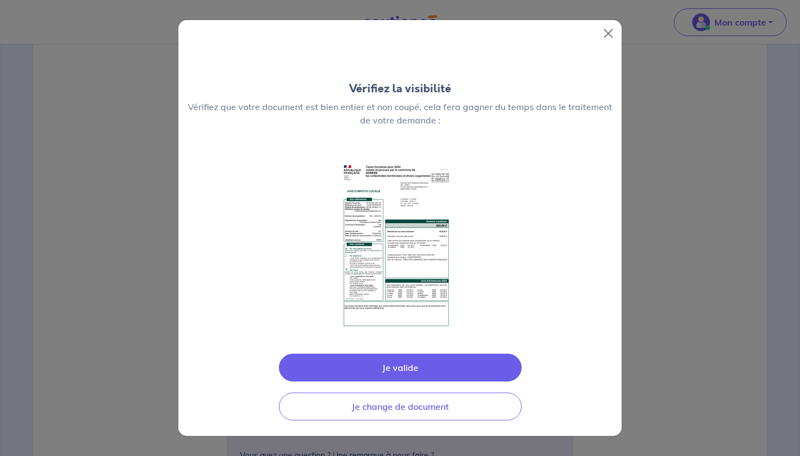
click at [398, 368] on button "Je valide" at bounding box center [400, 367] width 243 height 28
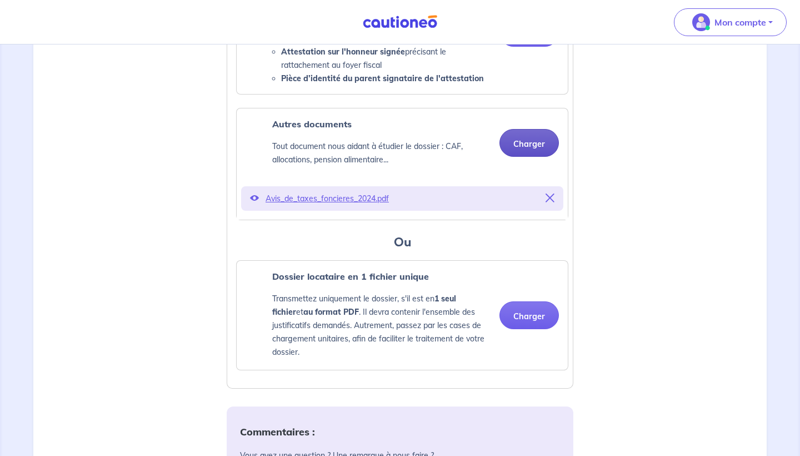
click at [529, 157] on button "Charger" at bounding box center [528, 143] width 59 height 28
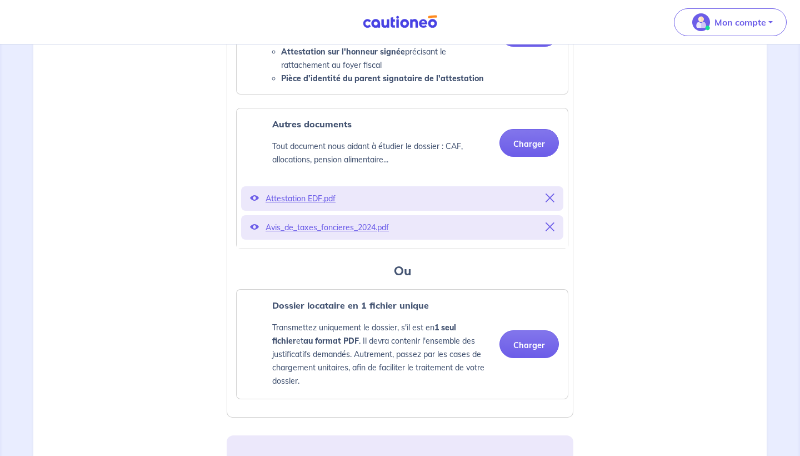
click at [314, 206] on p "Attestation EDF.pdf" at bounding box center [402, 199] width 273 height 16
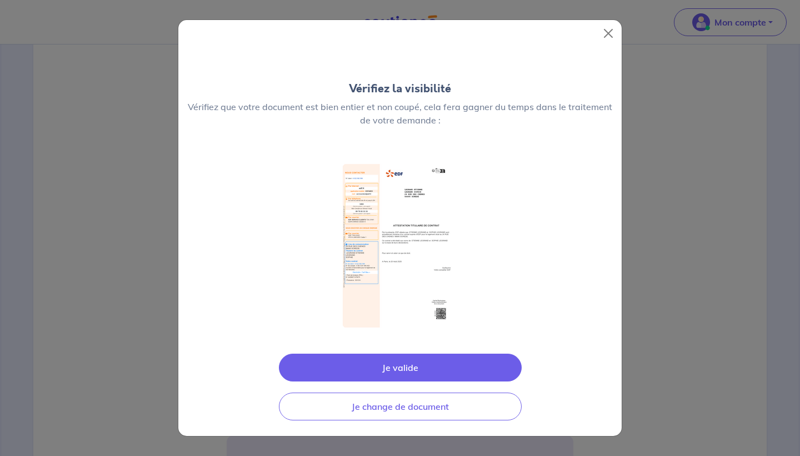
click at [407, 368] on button "Je valide" at bounding box center [400, 367] width 243 height 28
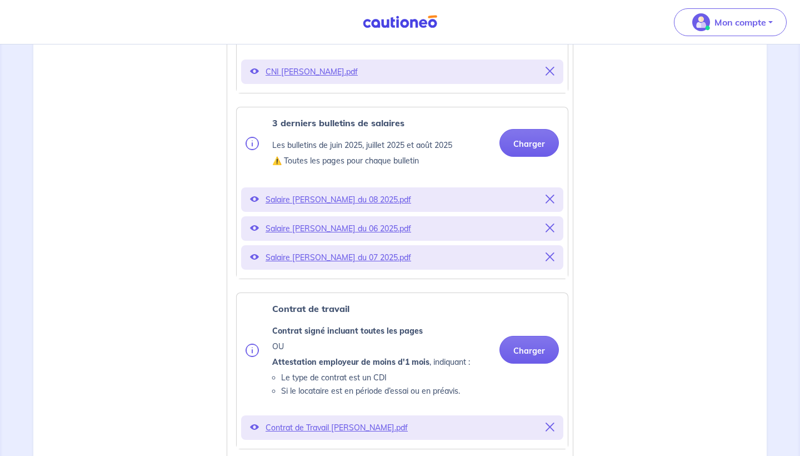
scroll to position [482, 0]
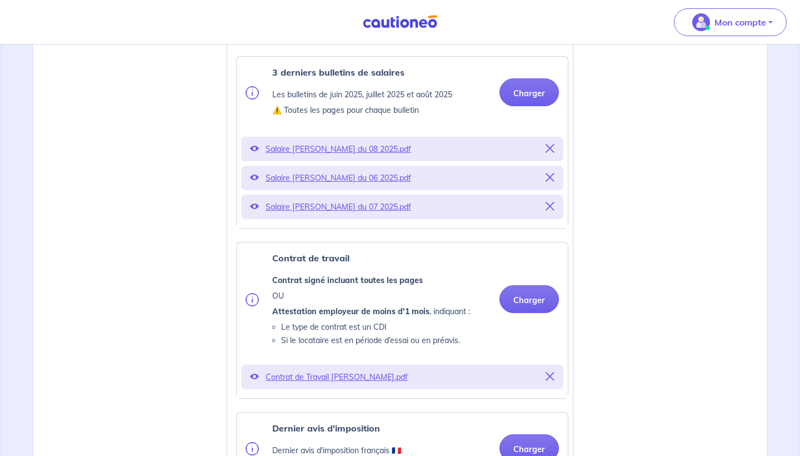
click at [256, 153] on icon at bounding box center [254, 148] width 9 height 9
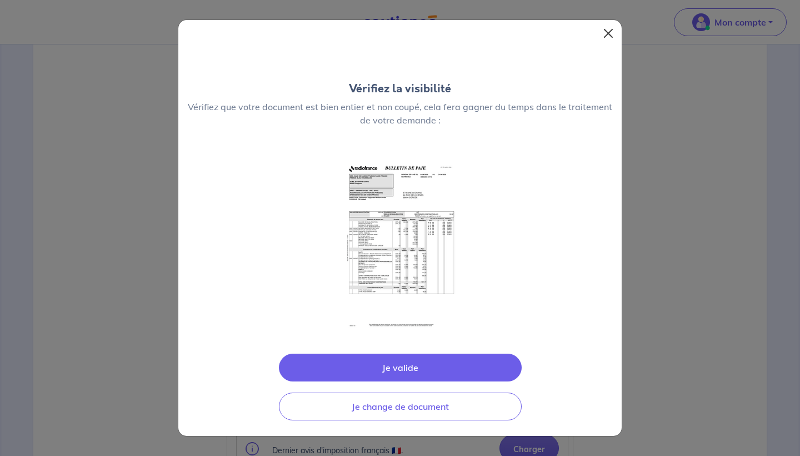
click at [613, 31] on button "Close" at bounding box center [609, 33] width 18 height 18
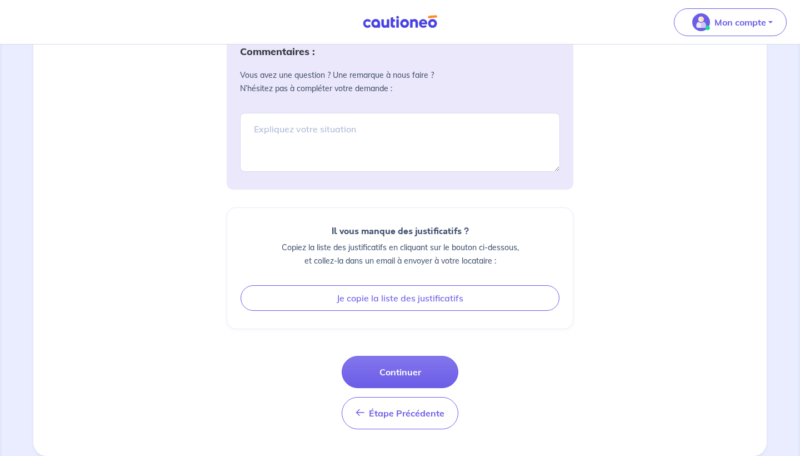
scroll to position [1473, 0]
click at [396, 373] on button "Continuer" at bounding box center [400, 372] width 117 height 32
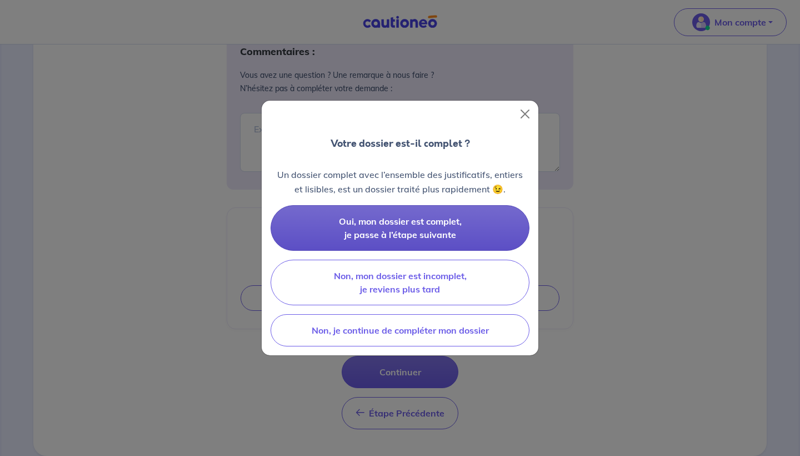
click at [441, 228] on button "Oui, mon dossier est complet, je passe à l’étape suivante" at bounding box center [400, 228] width 259 height 46
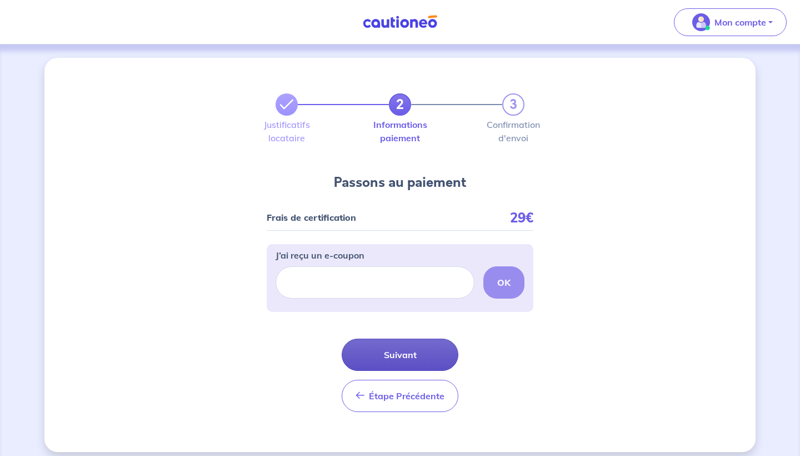
click at [394, 357] on button "Suivant" at bounding box center [400, 354] width 117 height 32
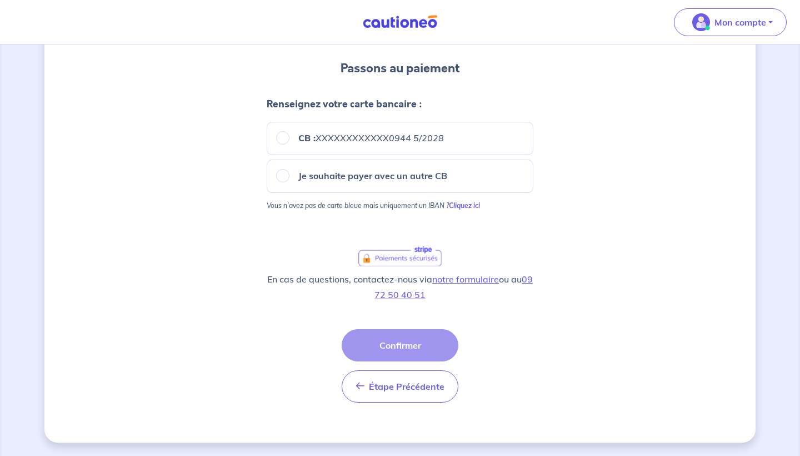
scroll to position [96, 0]
click at [402, 348] on div "Étape Précédente Précédent Confirmer Confirmer" at bounding box center [400, 365] width 117 height 73
click at [283, 137] on input "CB : XXXXXXXXXXXX0944 5/2028" at bounding box center [282, 137] width 13 height 13
radio input "true"
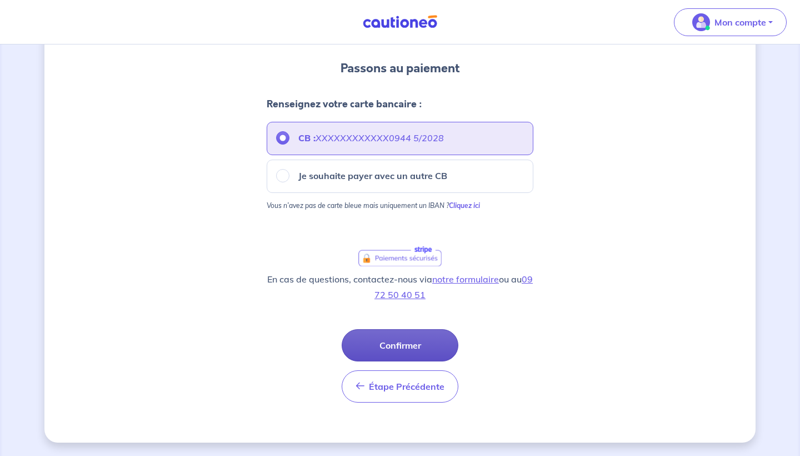
click at [407, 344] on button "Confirmer" at bounding box center [400, 345] width 117 height 32
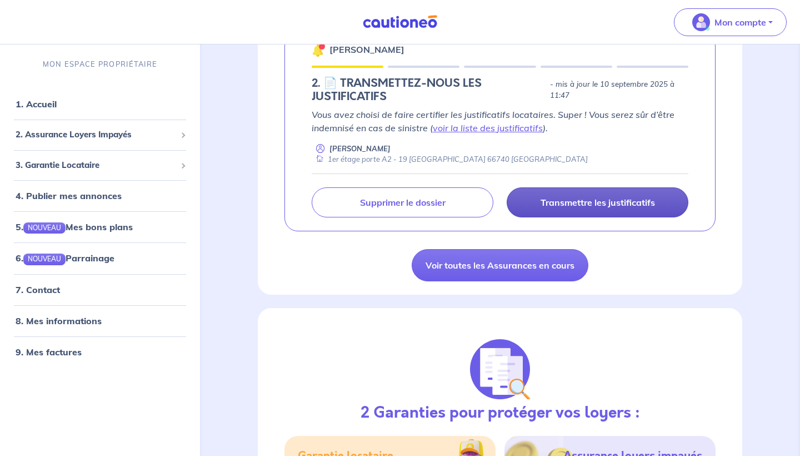
scroll to position [212, 0]
click at [559, 200] on p "Transmettre les justificatifs" at bounding box center [598, 201] width 114 height 11
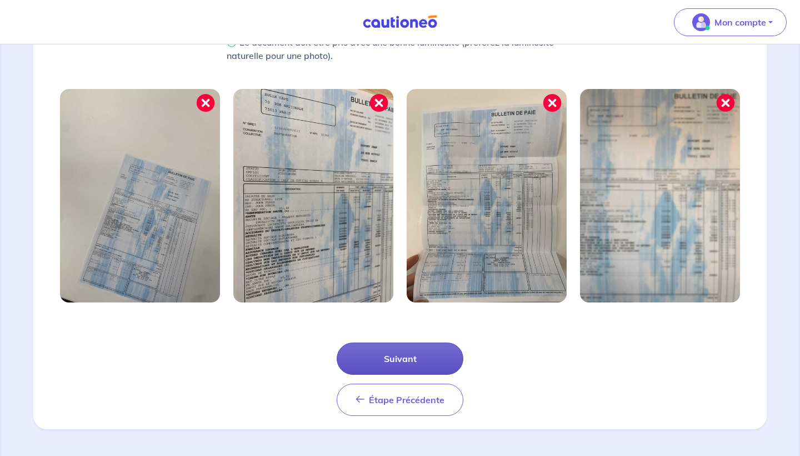
click at [408, 354] on button "Suivant" at bounding box center [400, 358] width 127 height 32
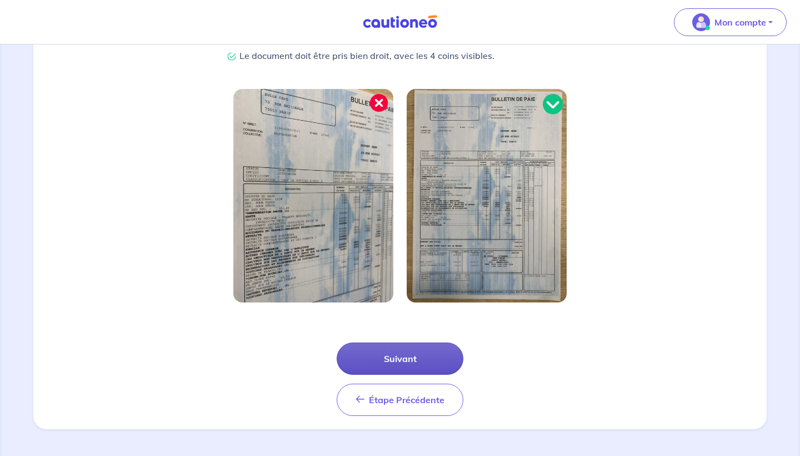
click at [399, 362] on button "Suivant" at bounding box center [400, 358] width 127 height 32
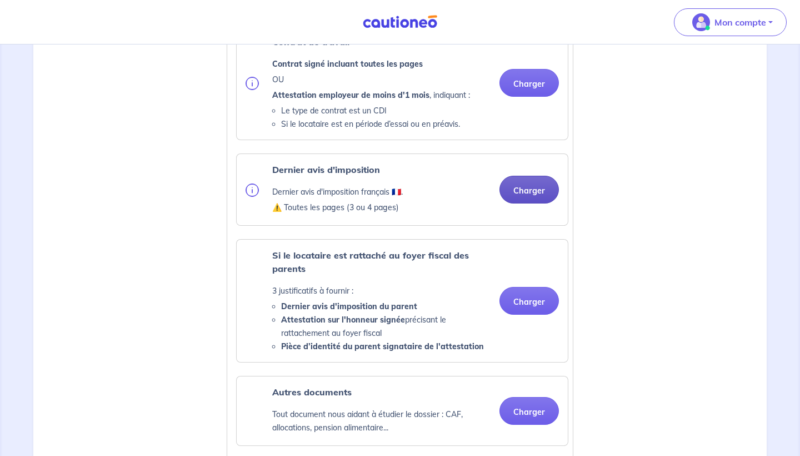
scroll to position [598, 0]
click at [527, 202] on button "Charger" at bounding box center [528, 190] width 59 height 28
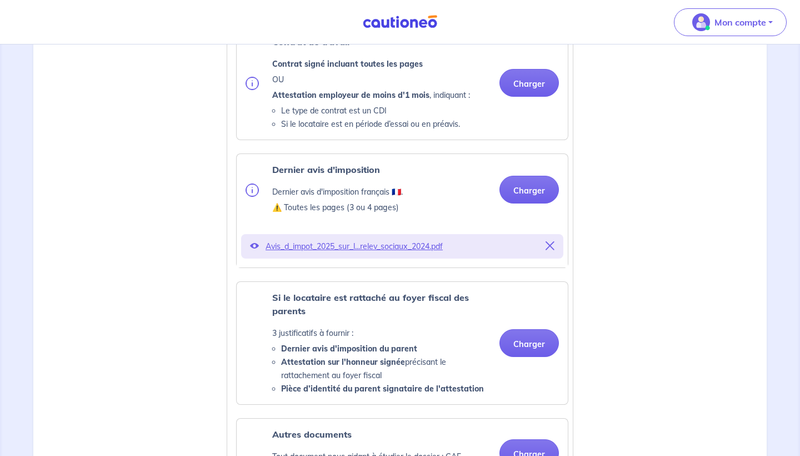
click at [255, 250] on icon at bounding box center [254, 245] width 9 height 9
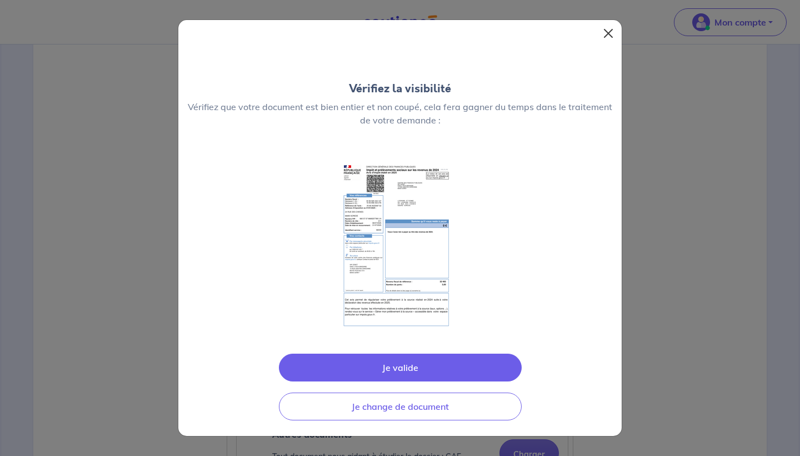
click at [600, 28] on button "Close" at bounding box center [609, 33] width 18 height 18
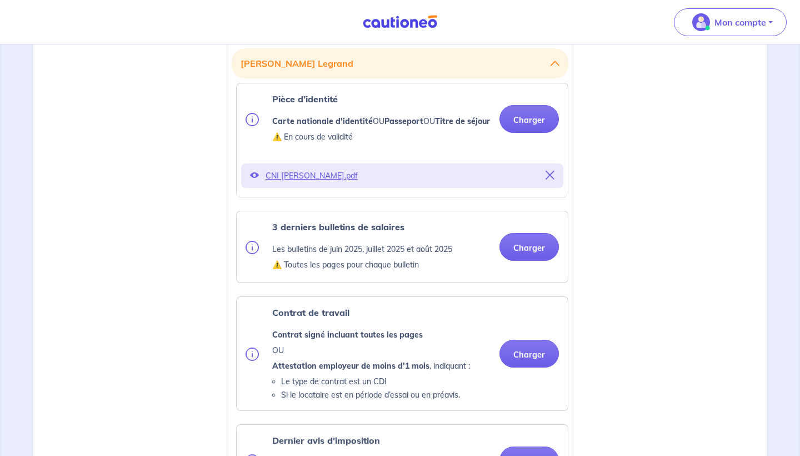
scroll to position [357, 0]
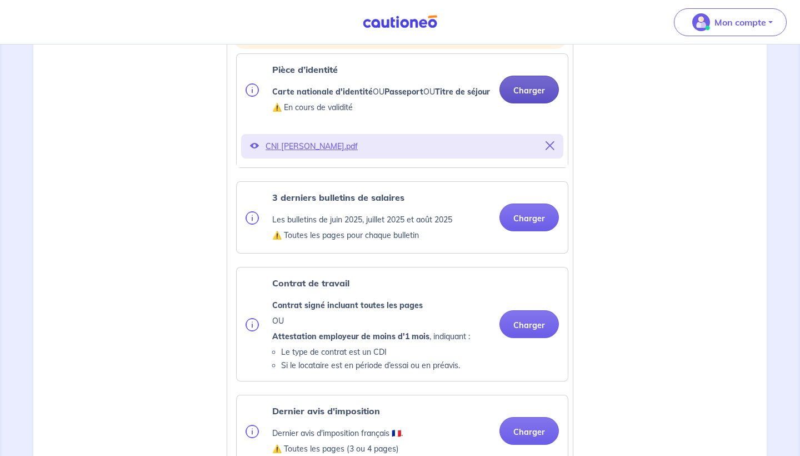
click at [532, 95] on button "Charger" at bounding box center [528, 90] width 59 height 28
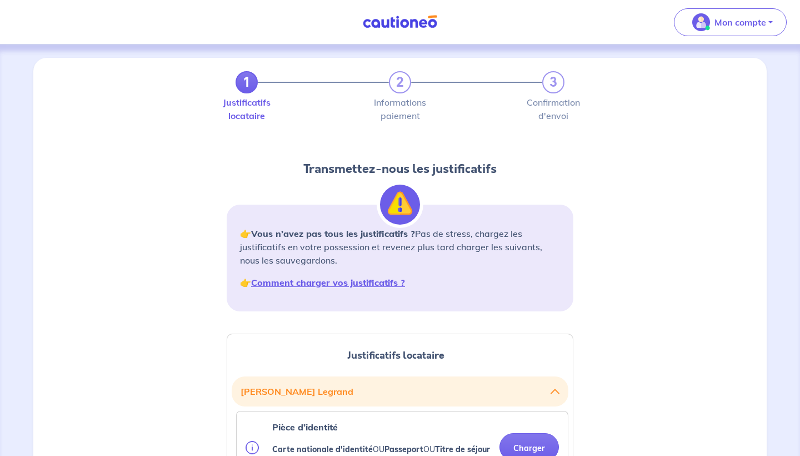
scroll to position [0, 0]
